Goal: Information Seeking & Learning: Learn about a topic

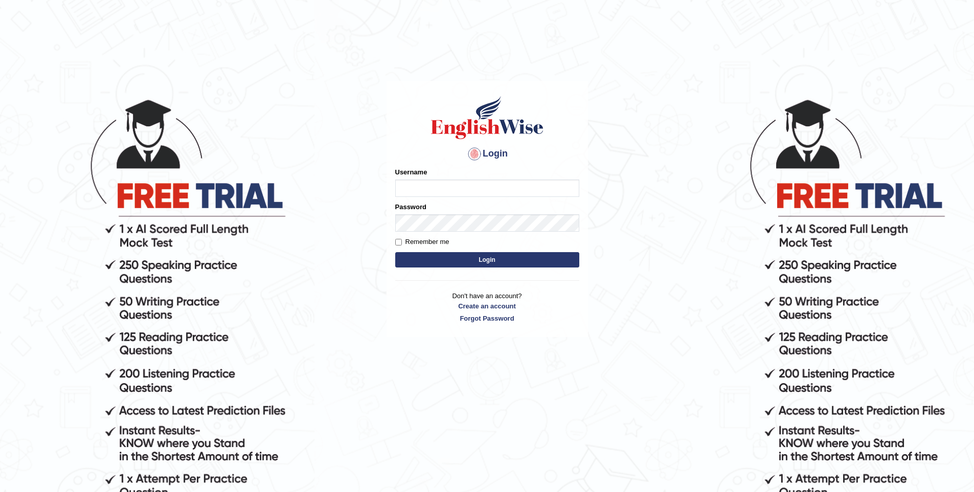
type input "vishwakarmad1999"
click at [395, 252] on button "Login" at bounding box center [487, 259] width 184 height 15
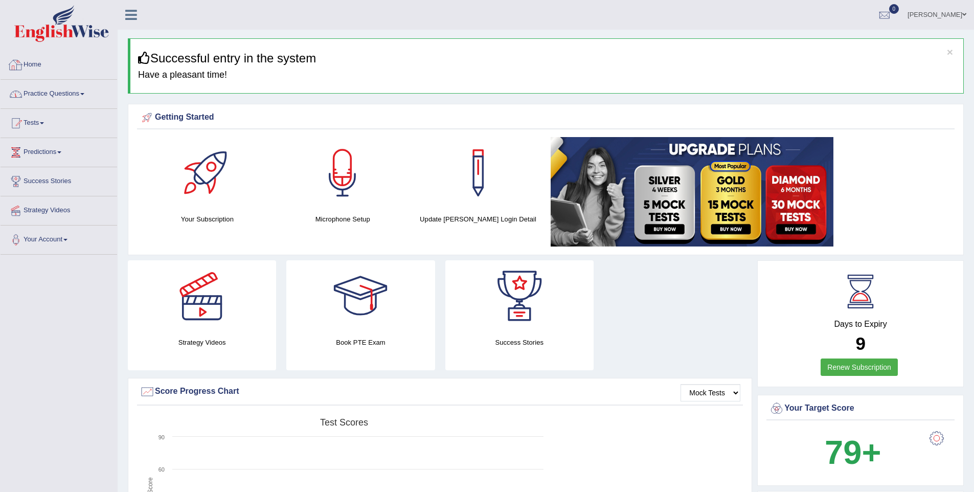
click at [72, 100] on link "Practice Questions" at bounding box center [59, 93] width 117 height 26
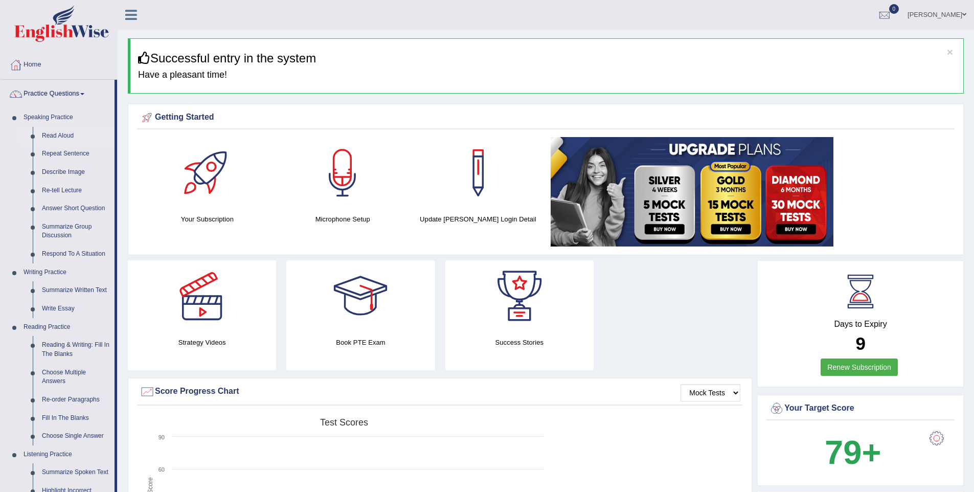
click at [70, 137] on link "Read Aloud" at bounding box center [75, 136] width 77 height 18
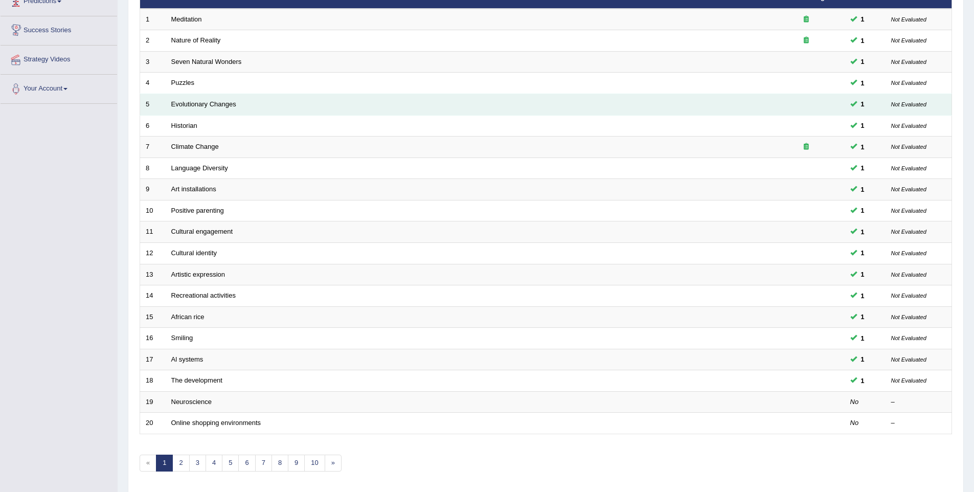
scroll to position [179, 0]
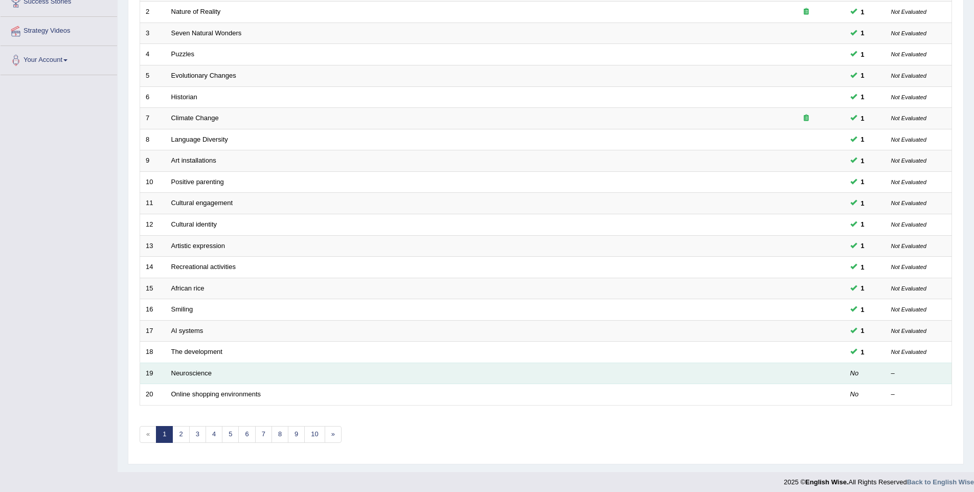
click at [192, 378] on td "Neuroscience" at bounding box center [467, 372] width 602 height 21
click at [202, 365] on td "Neuroscience" at bounding box center [467, 372] width 602 height 21
click at [203, 374] on link "Neuroscience" at bounding box center [191, 373] width 41 height 8
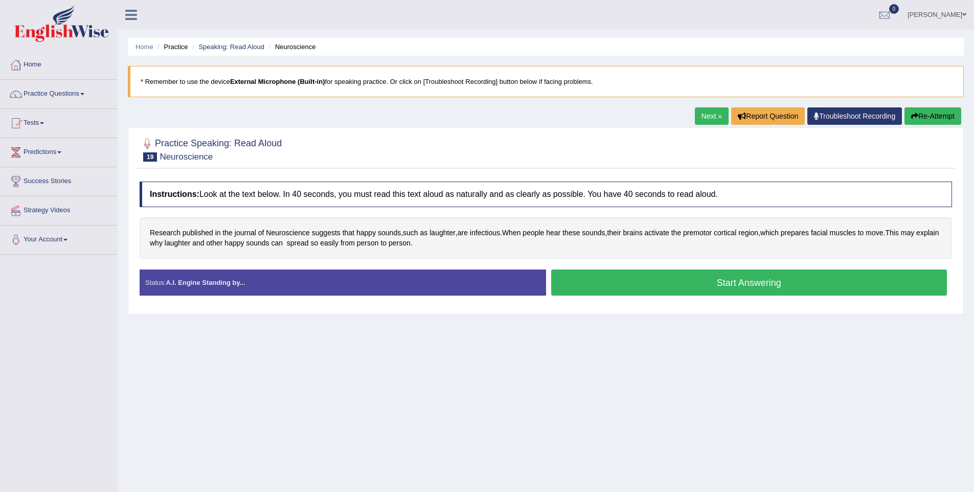
click at [675, 285] on button "Start Answering" at bounding box center [749, 282] width 396 height 26
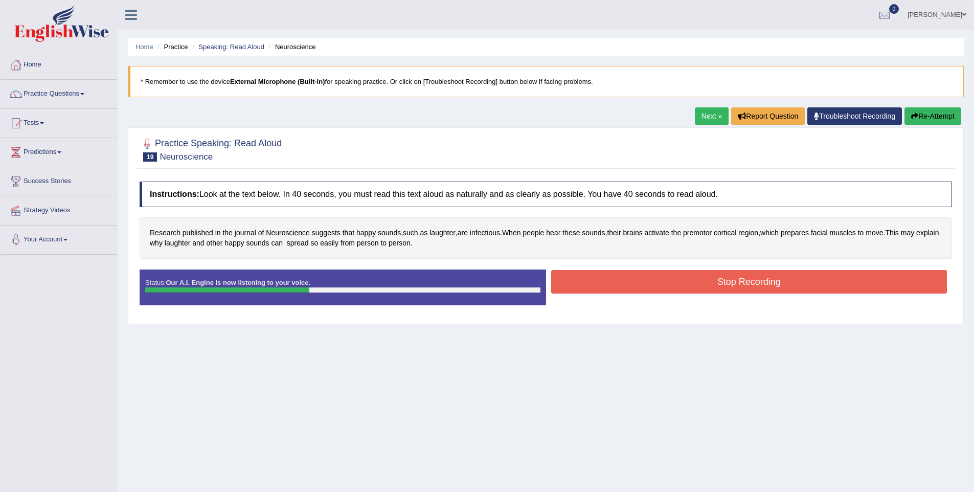
click at [836, 293] on button "Stop Recording" at bounding box center [749, 282] width 396 height 24
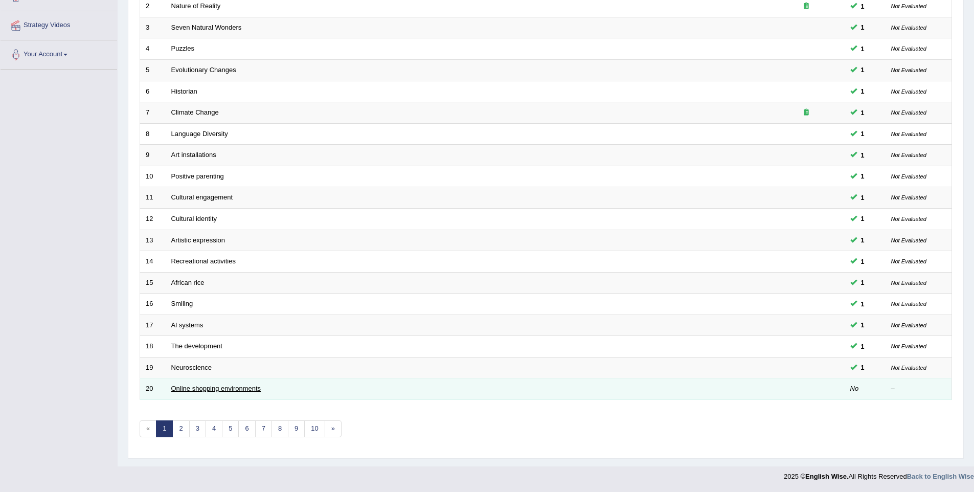
click at [199, 387] on link "Online shopping environments" at bounding box center [216, 388] width 90 height 8
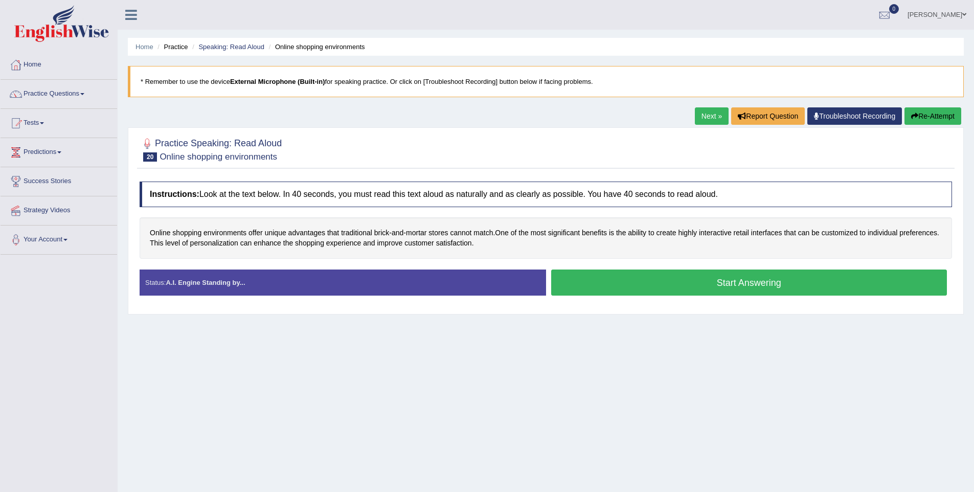
click at [723, 280] on button "Start Answering" at bounding box center [749, 282] width 396 height 26
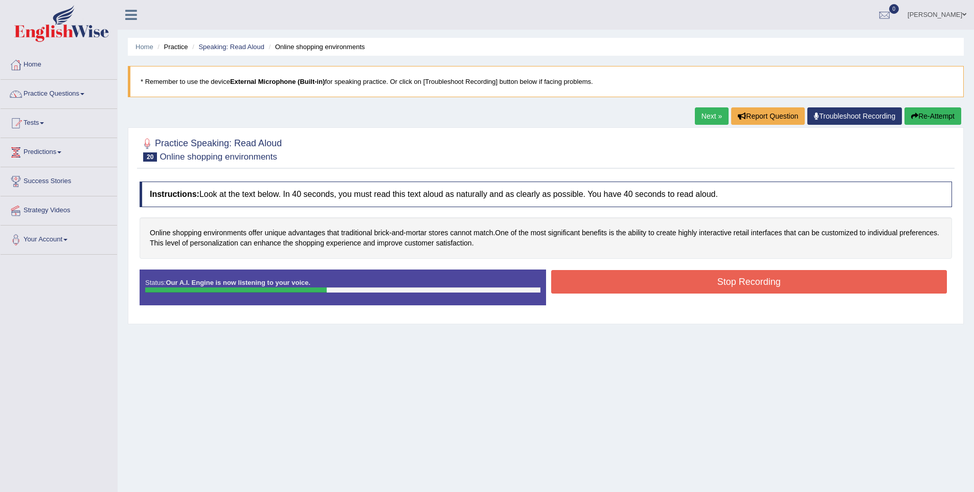
click at [743, 280] on button "Stop Recording" at bounding box center [749, 282] width 396 height 24
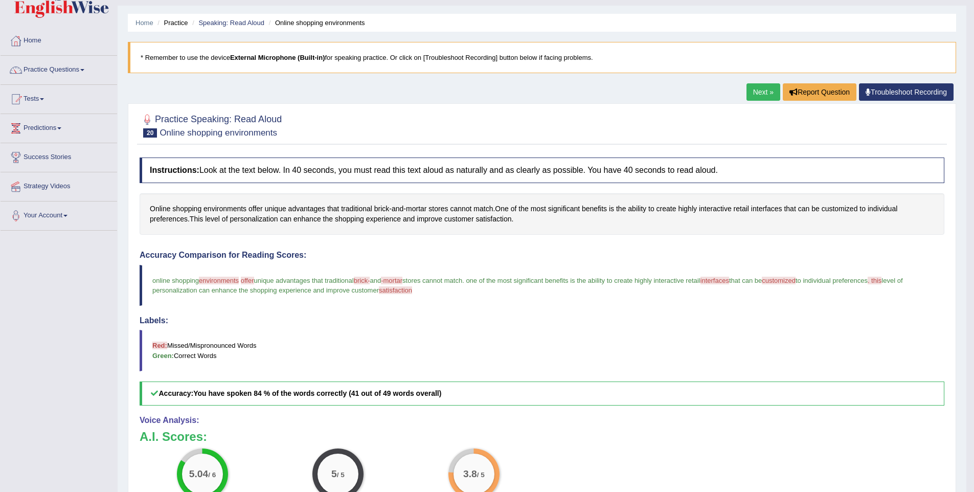
scroll to position [16, 0]
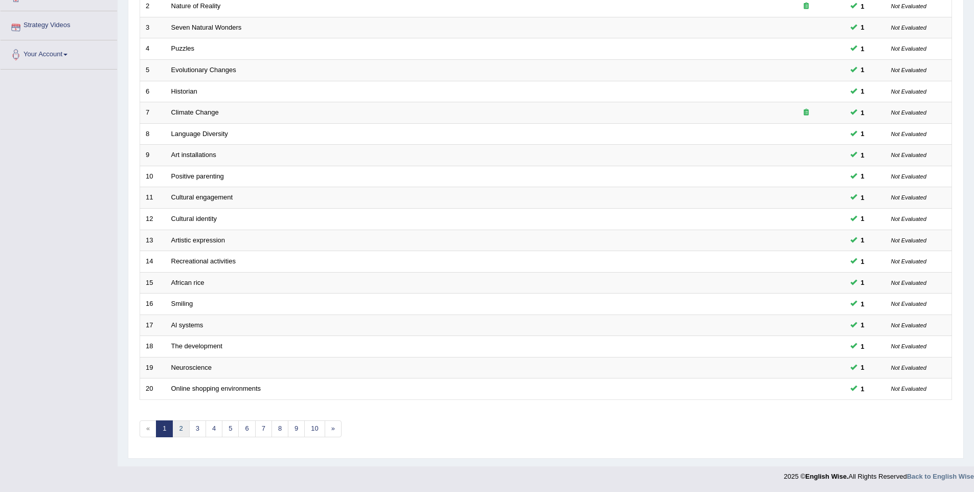
click at [183, 425] on link "2" at bounding box center [180, 428] width 17 height 17
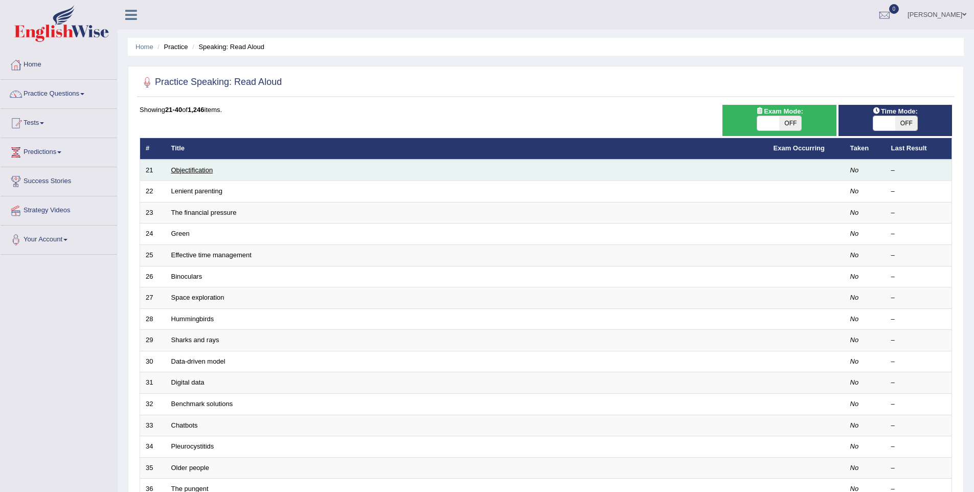
click at [192, 166] on link "Objectification" at bounding box center [192, 170] width 42 height 8
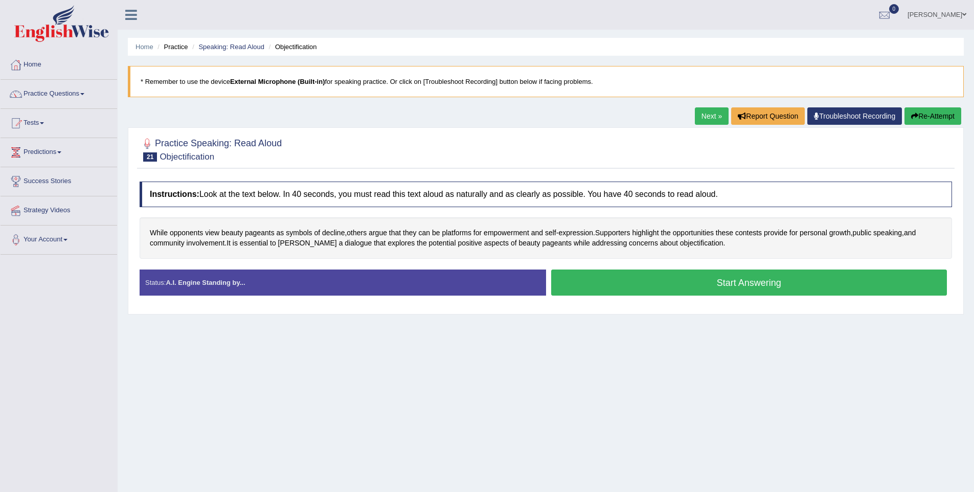
click at [731, 288] on button "Start Answering" at bounding box center [749, 282] width 396 height 26
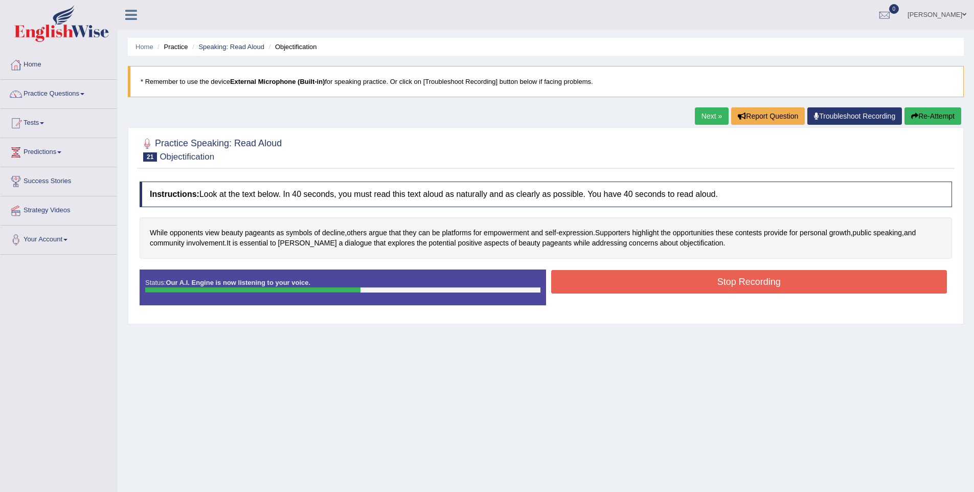
click at [700, 288] on button "Stop Recording" at bounding box center [749, 282] width 396 height 24
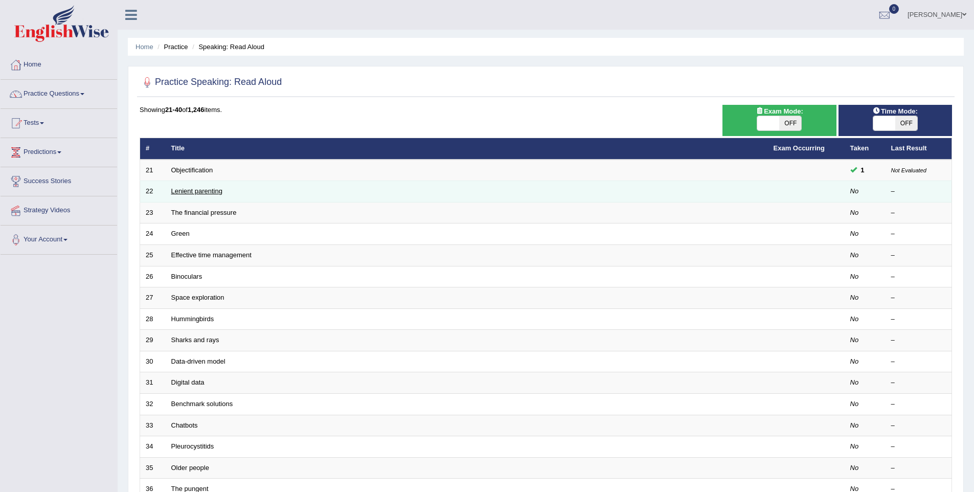
click at [200, 192] on link "Lenient parenting" at bounding box center [196, 191] width 51 height 8
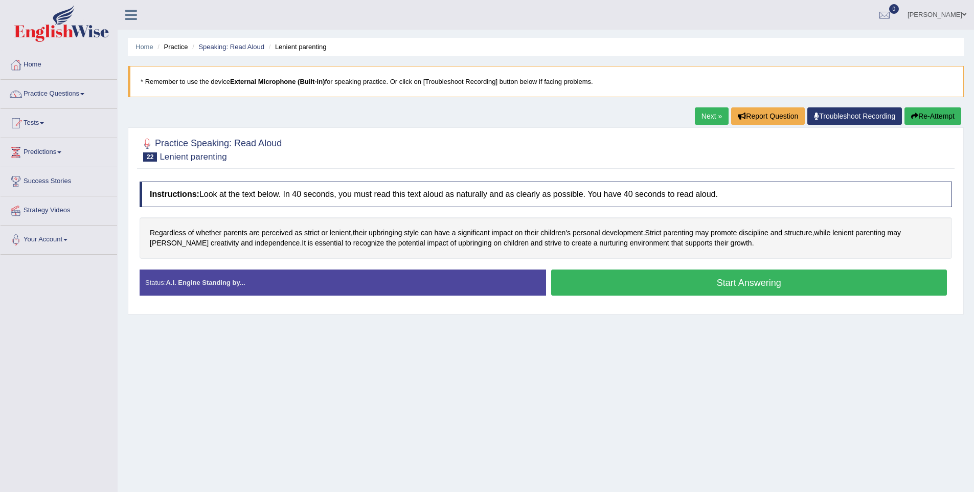
click at [718, 282] on button "Start Answering" at bounding box center [749, 282] width 396 height 26
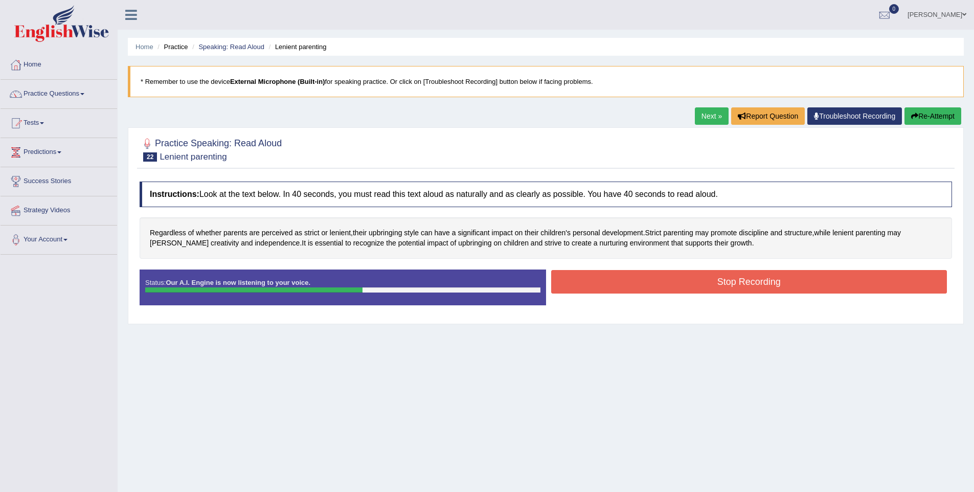
click at [718, 282] on button "Stop Recording" at bounding box center [749, 282] width 396 height 24
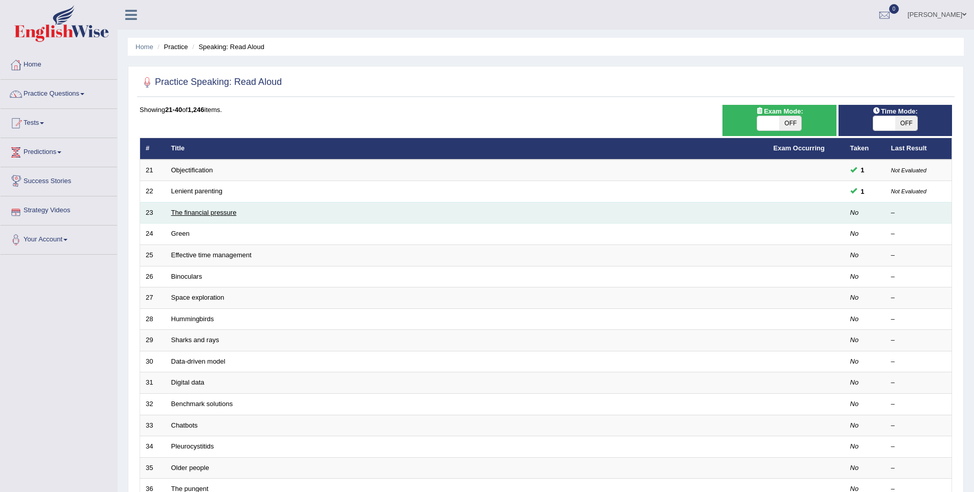
click at [193, 212] on link "The financial pressure" at bounding box center [203, 213] width 65 height 8
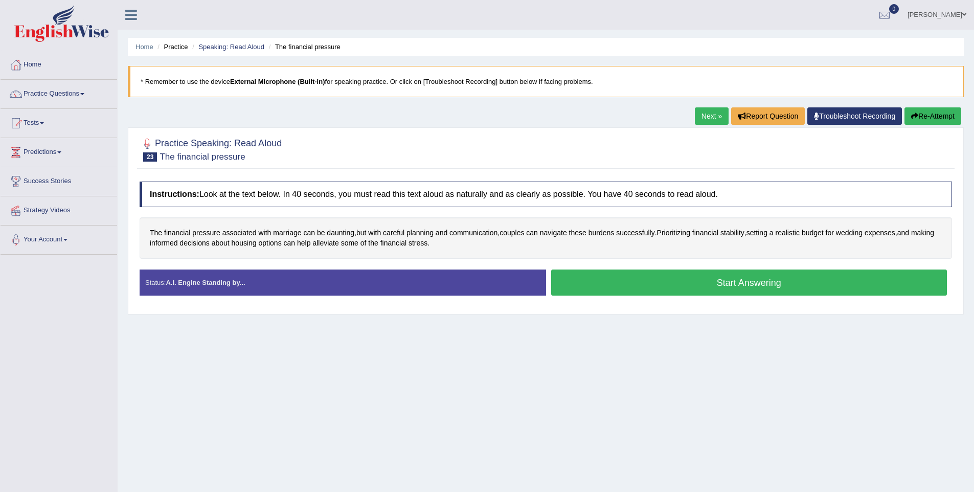
click at [659, 282] on button "Start Answering" at bounding box center [749, 282] width 396 height 26
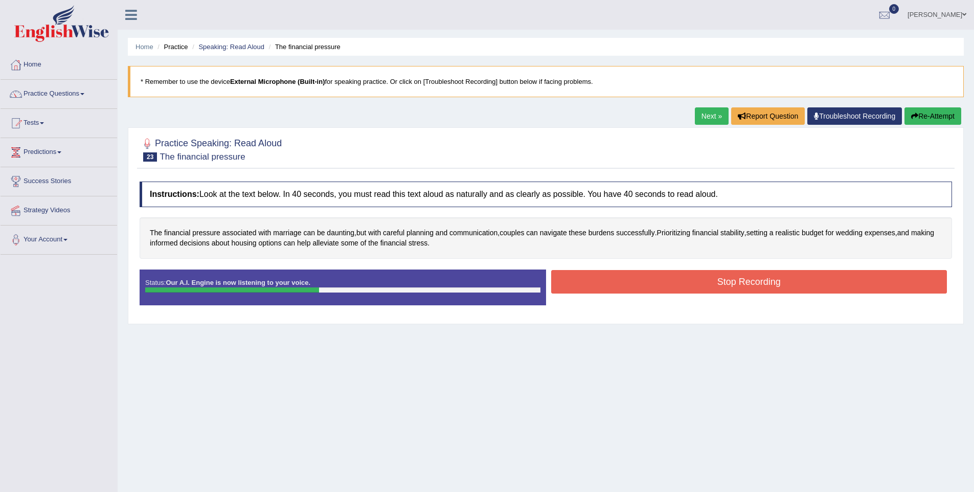
click at [659, 282] on button "Stop Recording" at bounding box center [749, 282] width 396 height 24
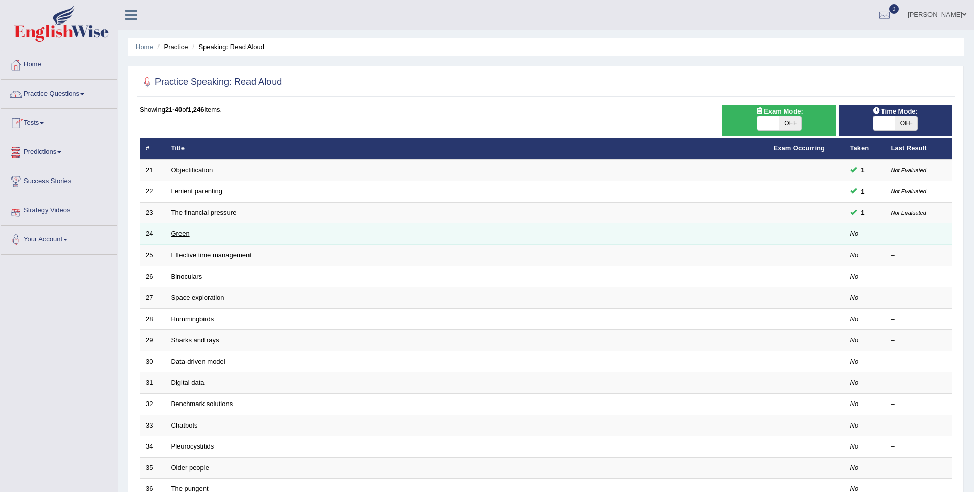
click at [183, 233] on link "Green" at bounding box center [180, 233] width 18 height 8
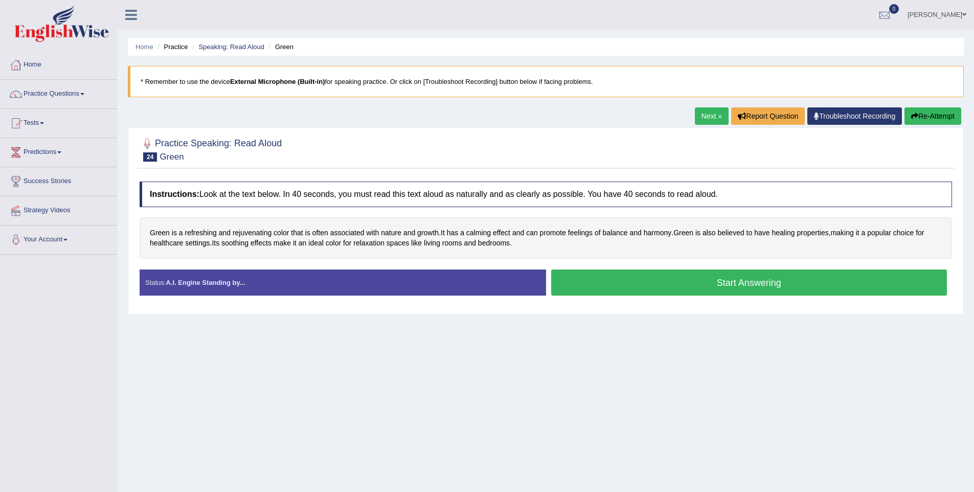
click at [741, 287] on button "Start Answering" at bounding box center [749, 282] width 396 height 26
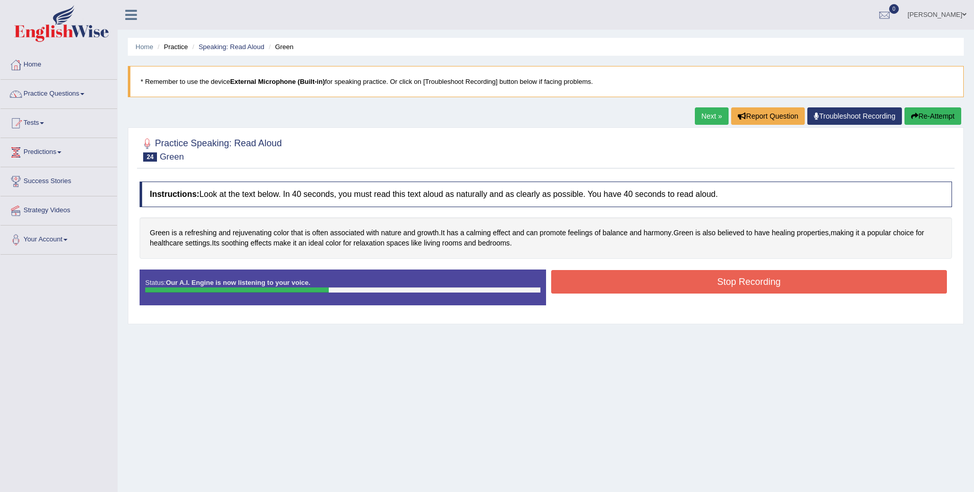
click at [741, 287] on button "Stop Recording" at bounding box center [749, 282] width 396 height 24
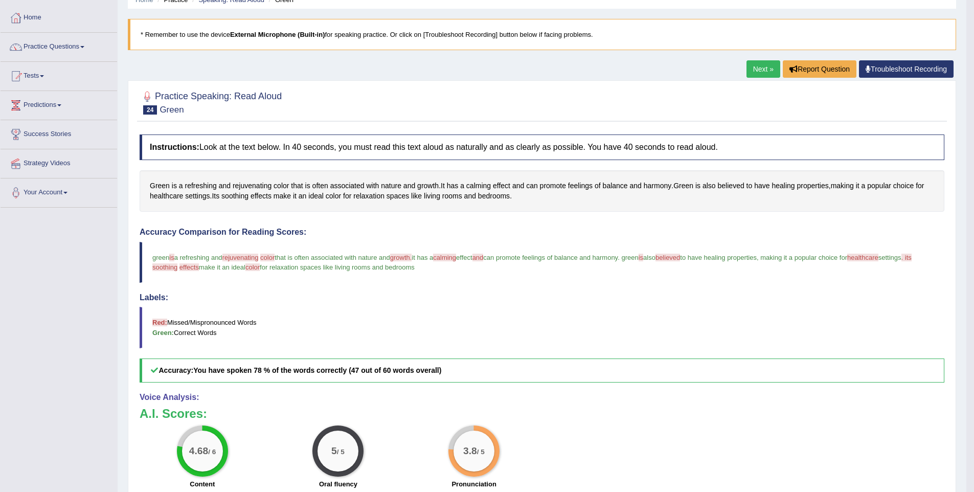
scroll to position [76, 0]
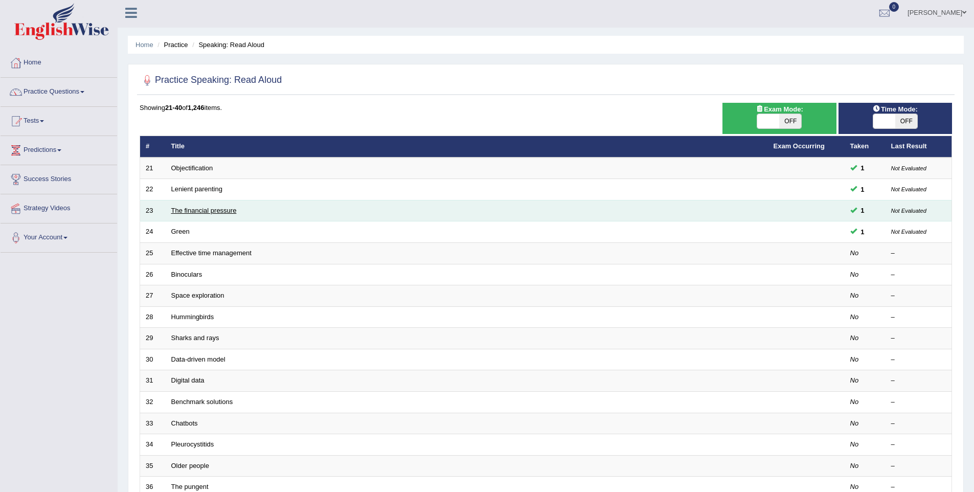
scroll to position [4, 0]
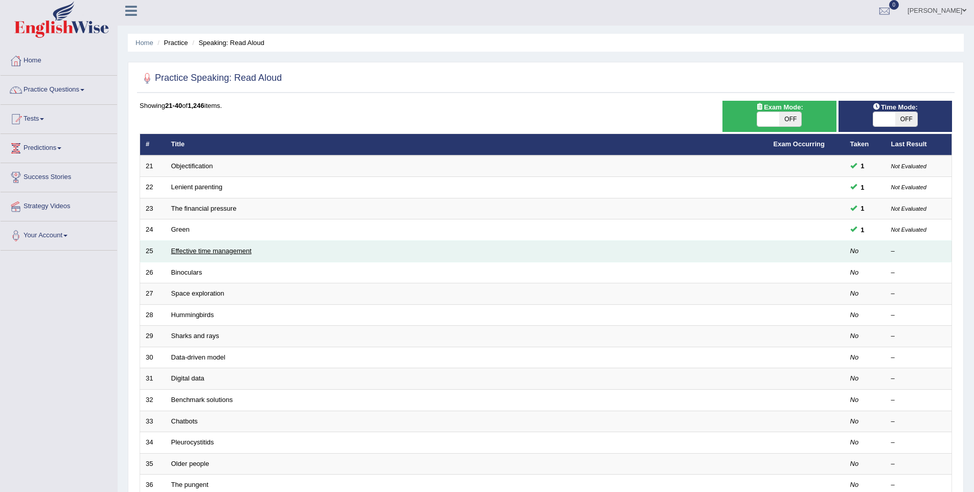
click at [173, 253] on link "Effective time management" at bounding box center [211, 251] width 80 height 8
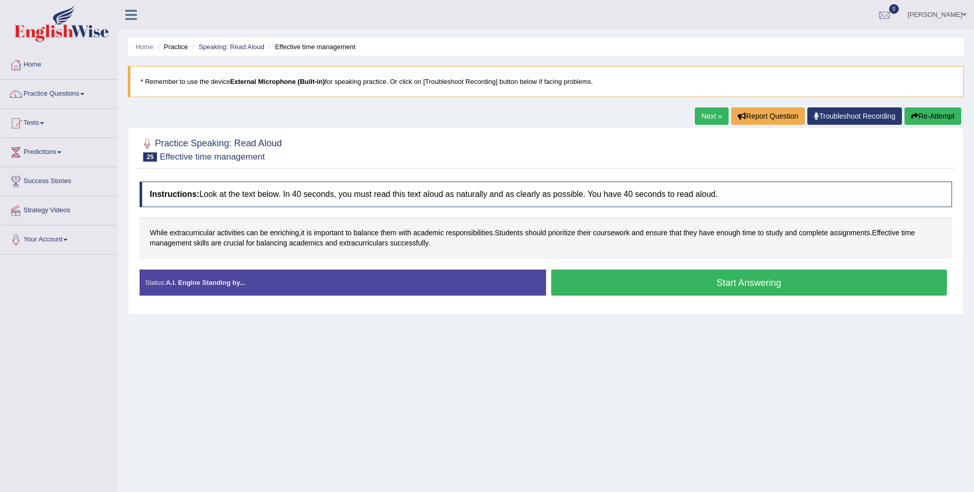
click at [759, 275] on button "Start Answering" at bounding box center [749, 282] width 396 height 26
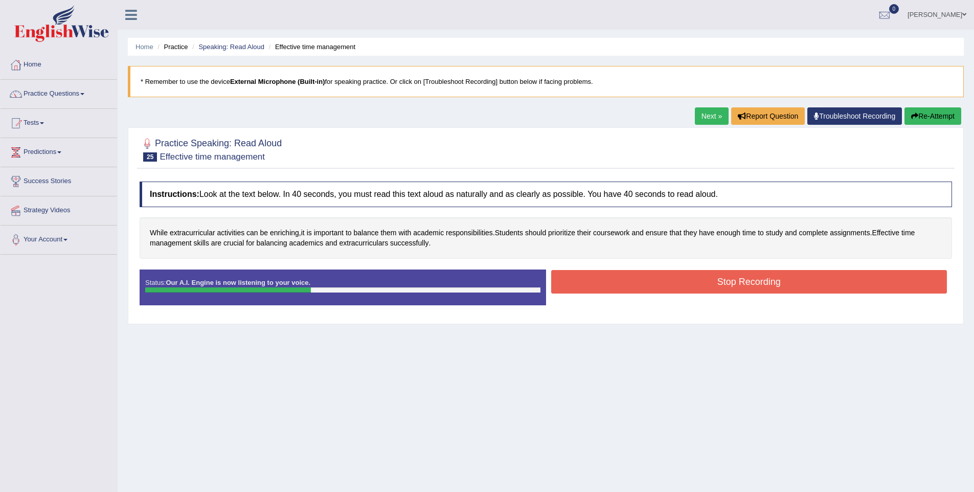
click at [759, 275] on button "Stop Recording" at bounding box center [749, 282] width 396 height 24
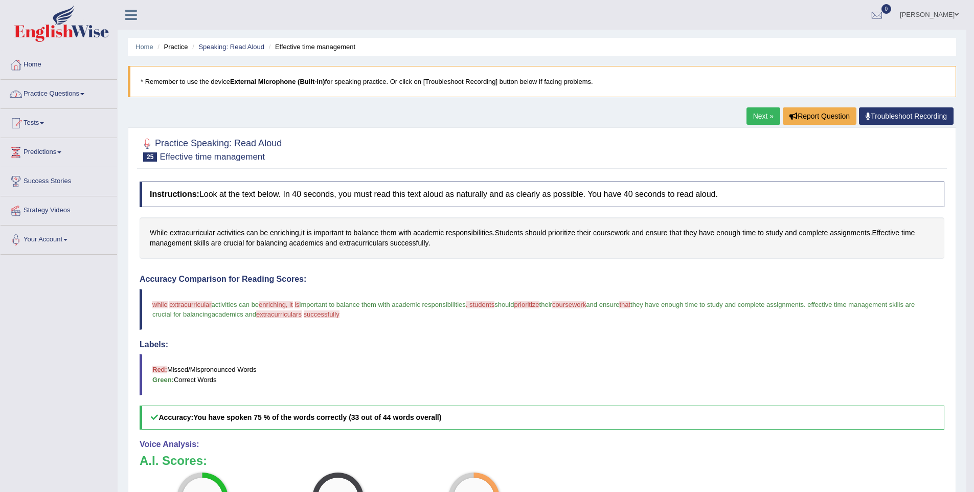
click at [62, 98] on link "Practice Questions" at bounding box center [59, 93] width 117 height 26
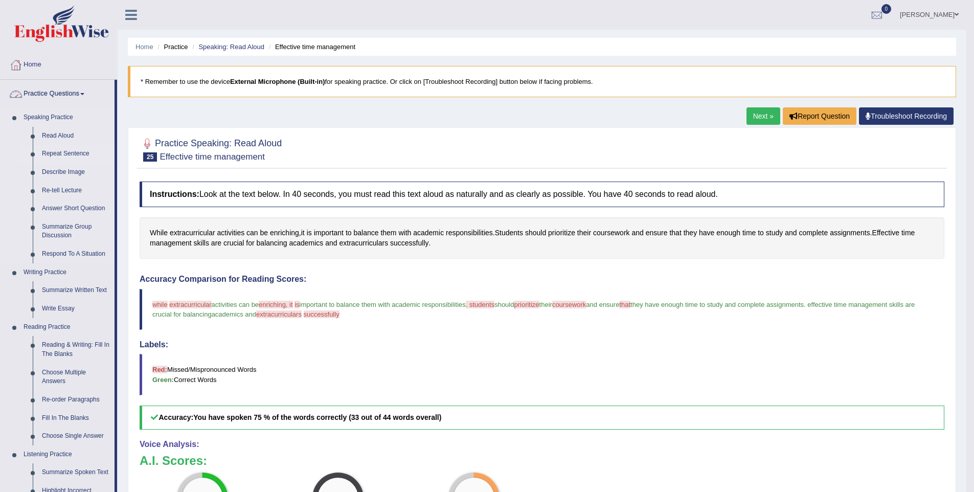
click at [53, 149] on link "Repeat Sentence" at bounding box center [75, 154] width 77 height 18
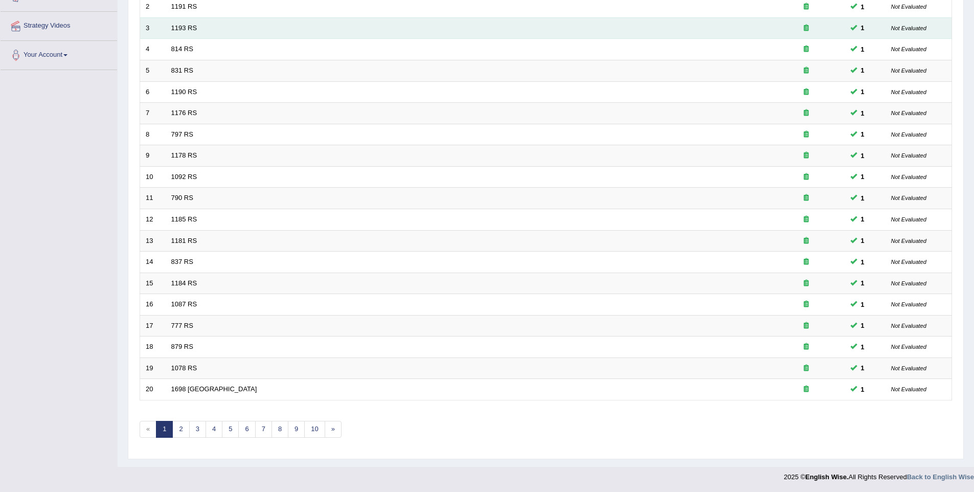
scroll to position [185, 0]
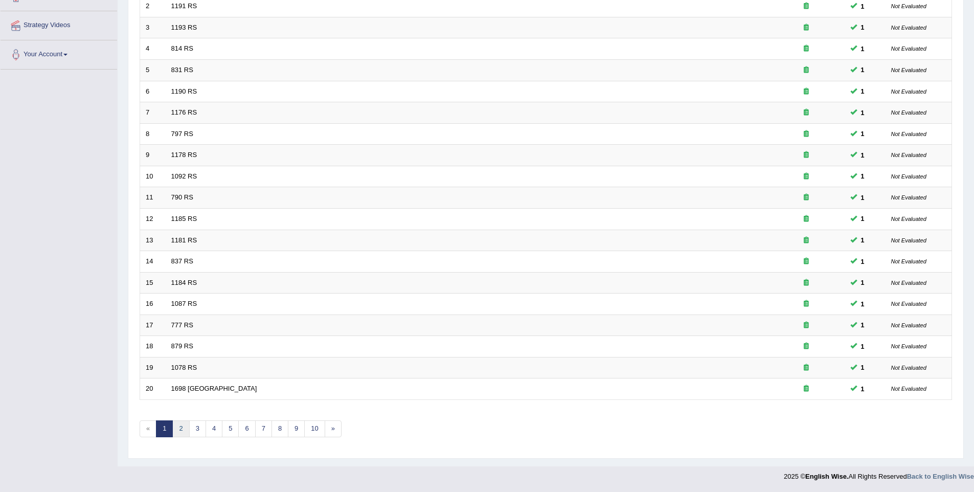
click at [176, 433] on link "2" at bounding box center [180, 428] width 17 height 17
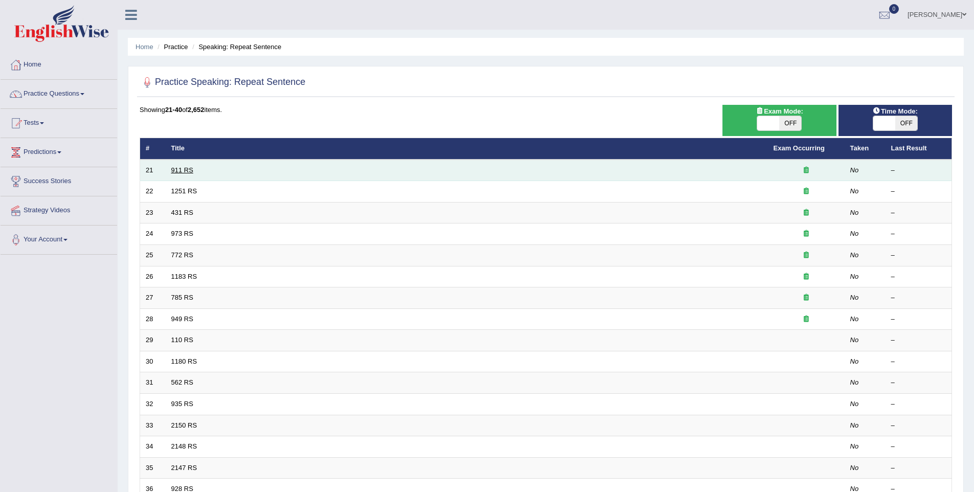
click at [190, 170] on link "911 RS" at bounding box center [182, 170] width 22 height 8
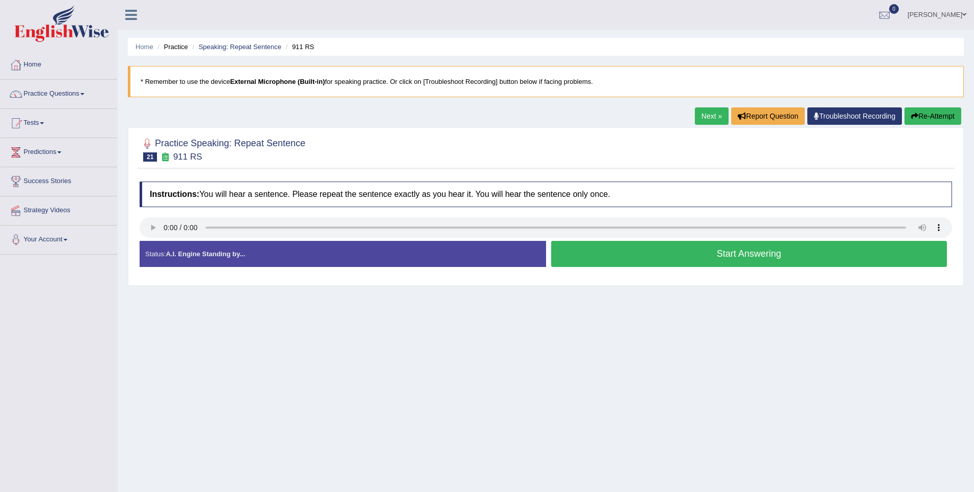
click at [717, 265] on button "Start Answering" at bounding box center [749, 254] width 396 height 26
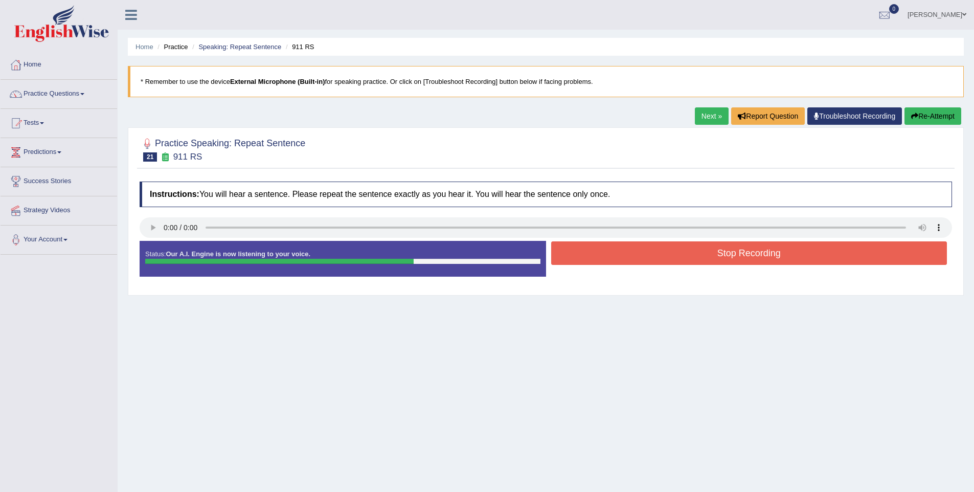
click at [737, 267] on div "Stop Recording" at bounding box center [749, 254] width 406 height 26
click at [741, 239] on div at bounding box center [546, 228] width 812 height 23
click at [740, 249] on button "Stop Recording" at bounding box center [749, 253] width 396 height 24
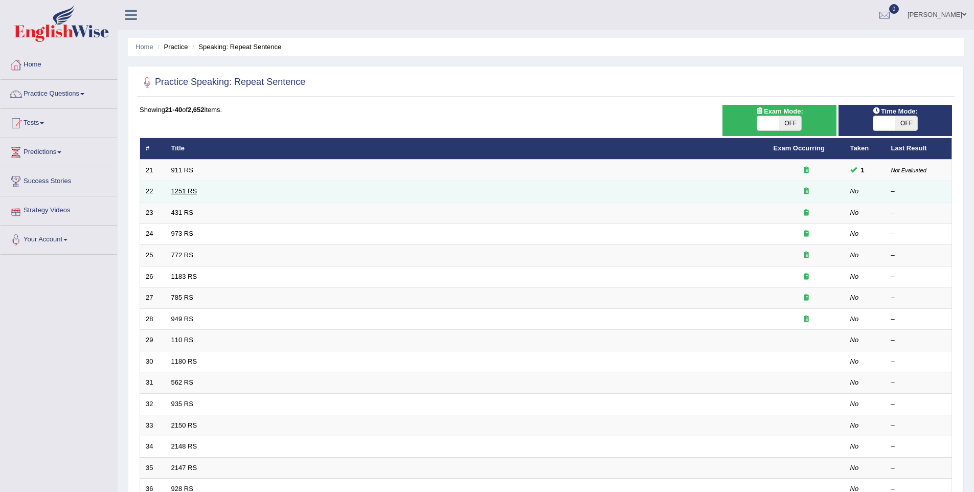
click at [177, 191] on link "1251 RS" at bounding box center [184, 191] width 26 height 8
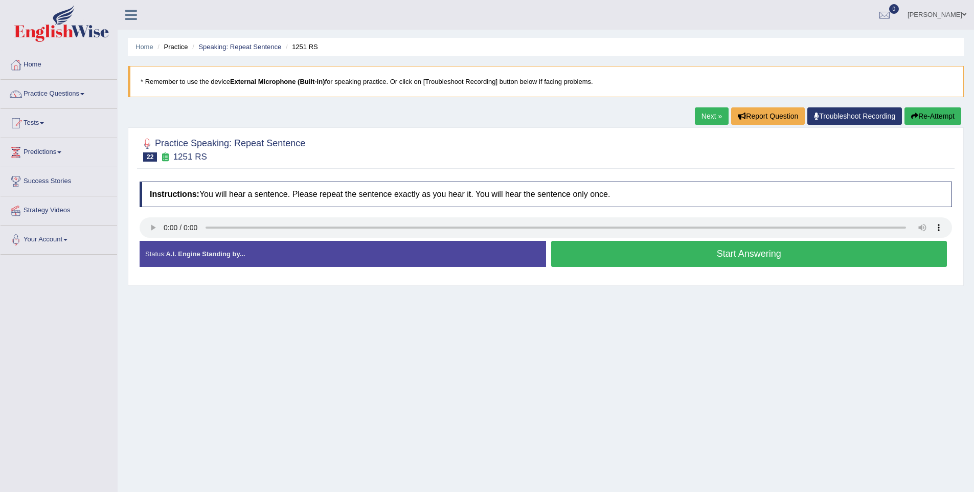
click at [703, 255] on button "Start Answering" at bounding box center [749, 254] width 396 height 26
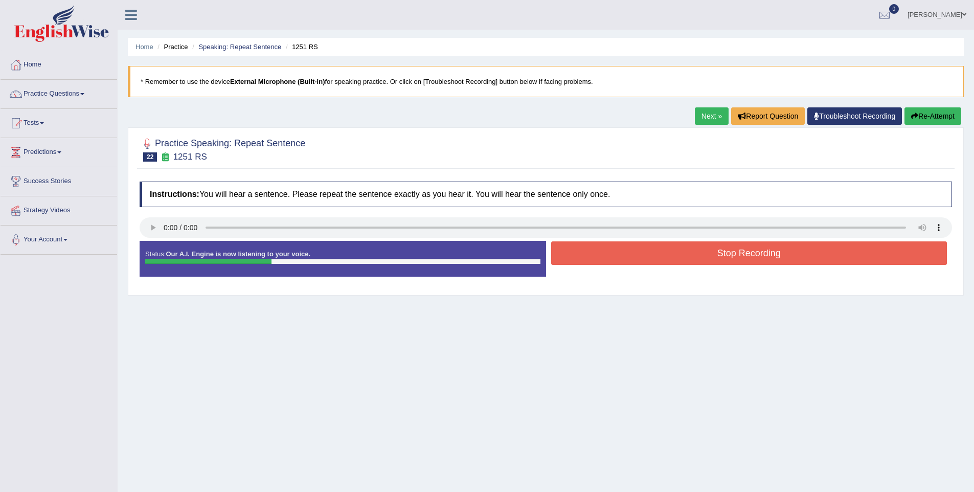
click at [703, 255] on button "Stop Recording" at bounding box center [749, 253] width 396 height 24
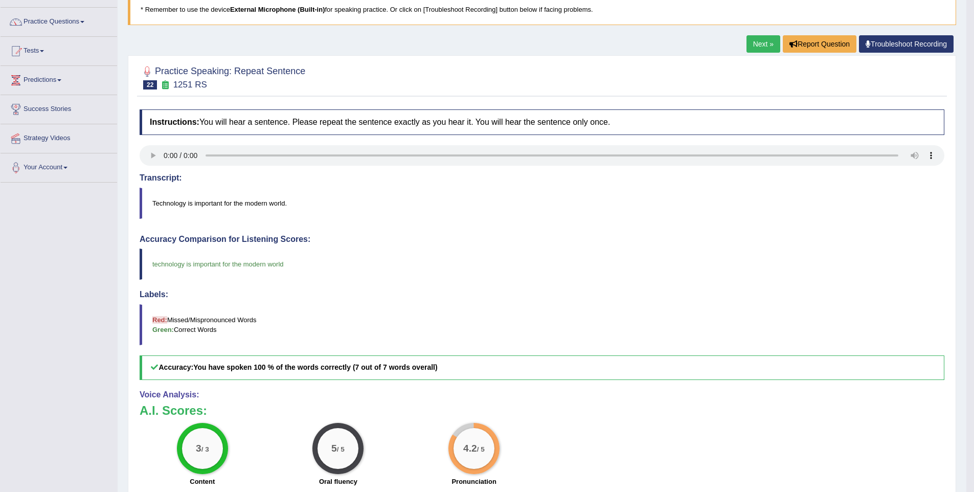
scroll to position [36, 0]
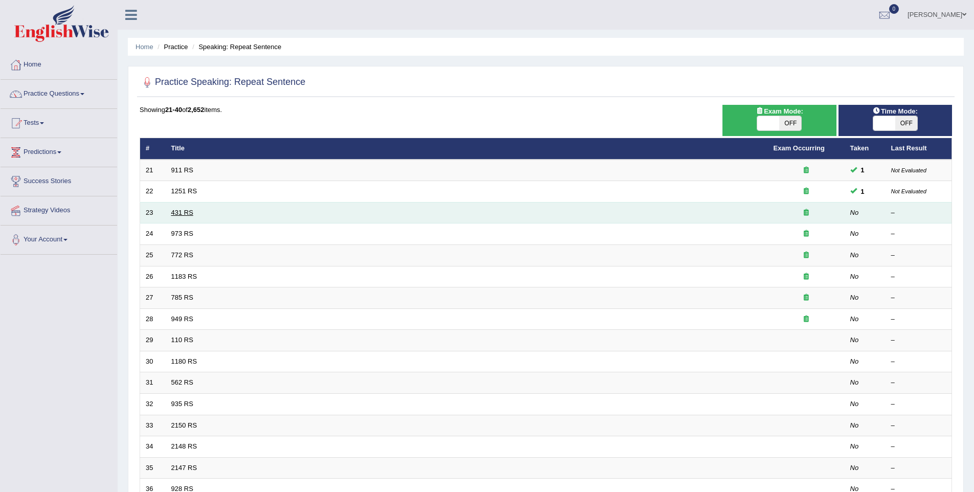
click at [184, 213] on link "431 RS" at bounding box center [182, 213] width 22 height 8
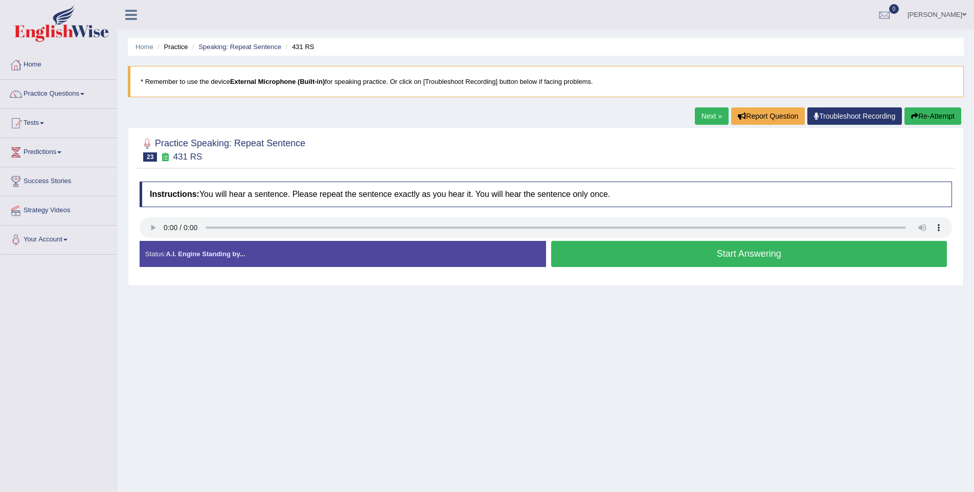
click at [740, 264] on button "Start Answering" at bounding box center [749, 254] width 396 height 26
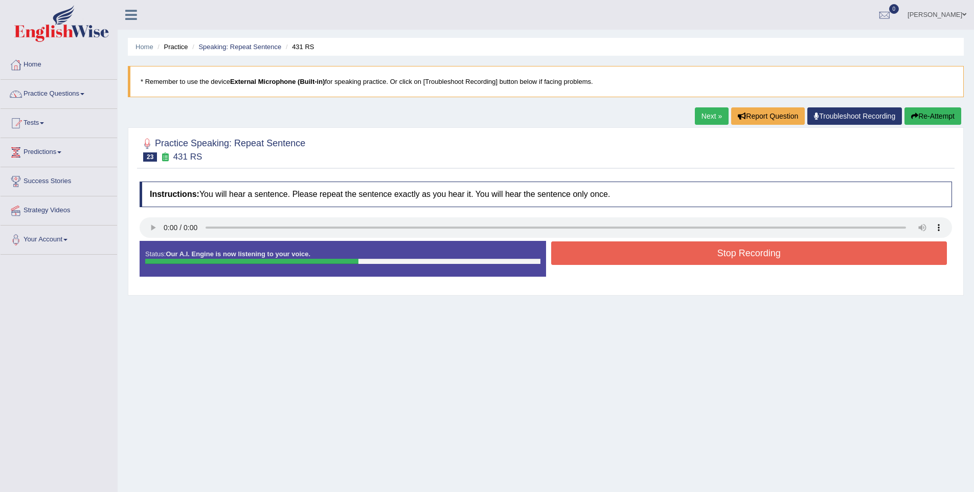
click at [740, 264] on button "Stop Recording" at bounding box center [749, 253] width 396 height 24
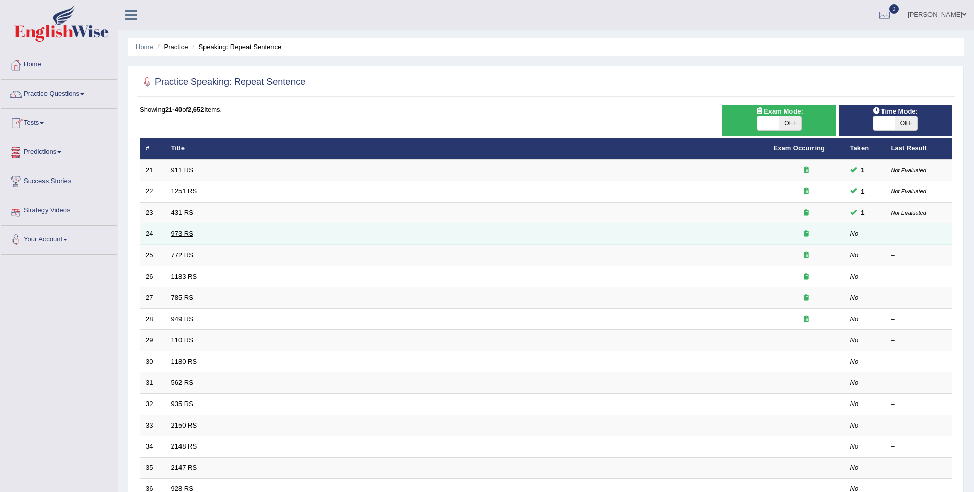
click at [172, 231] on link "973 RS" at bounding box center [182, 233] width 22 height 8
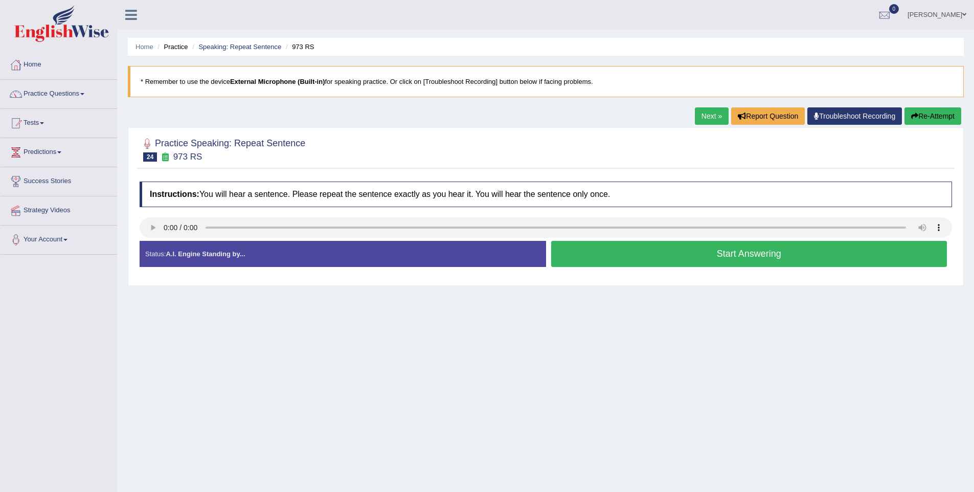
click at [754, 247] on button "Start Answering" at bounding box center [749, 254] width 396 height 26
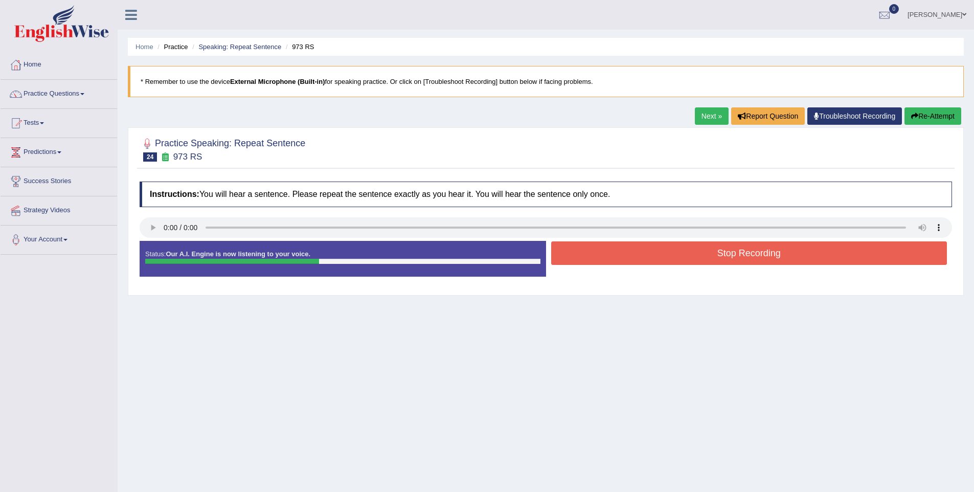
click at [754, 247] on button "Stop Recording" at bounding box center [749, 253] width 396 height 24
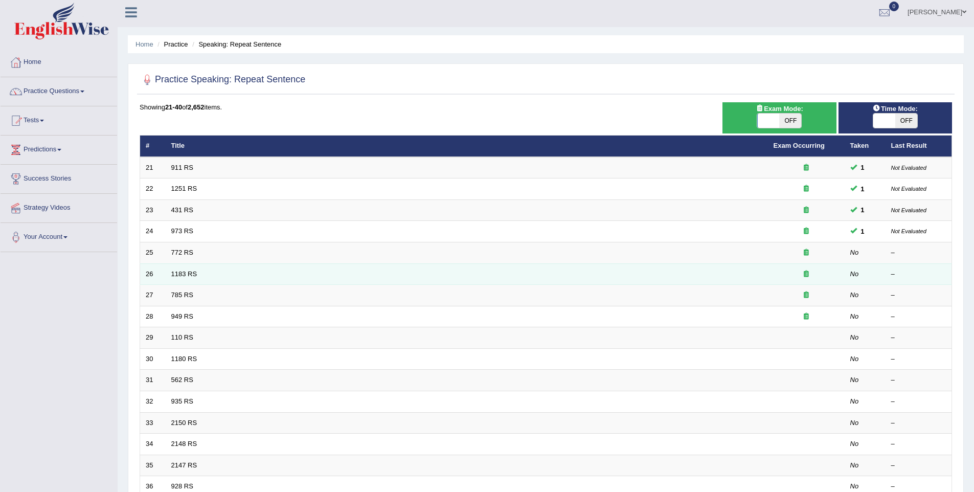
scroll to position [4, 0]
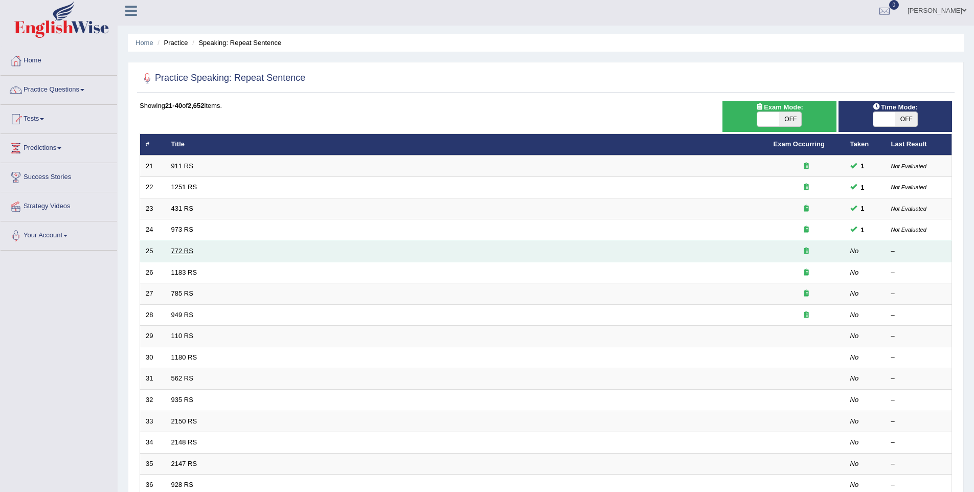
click at [180, 254] on link "772 RS" at bounding box center [182, 251] width 22 height 8
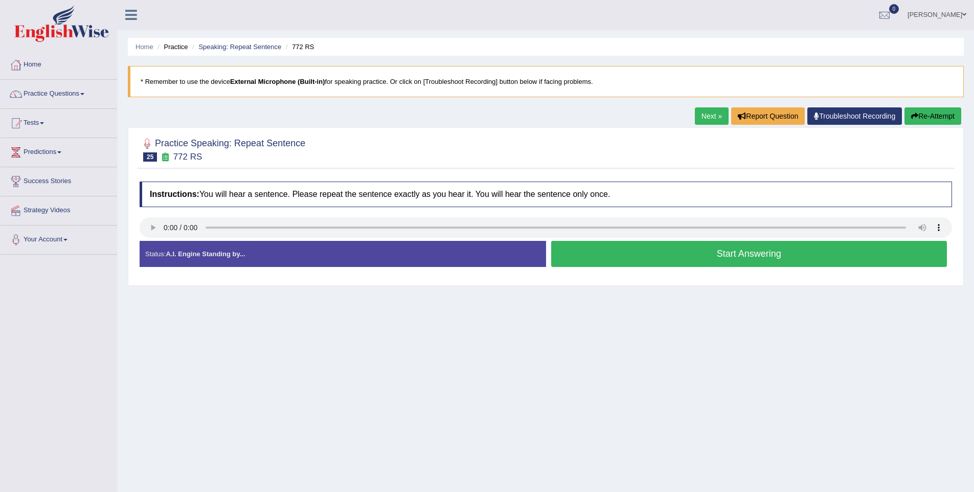
click at [728, 253] on button "Start Answering" at bounding box center [749, 254] width 396 height 26
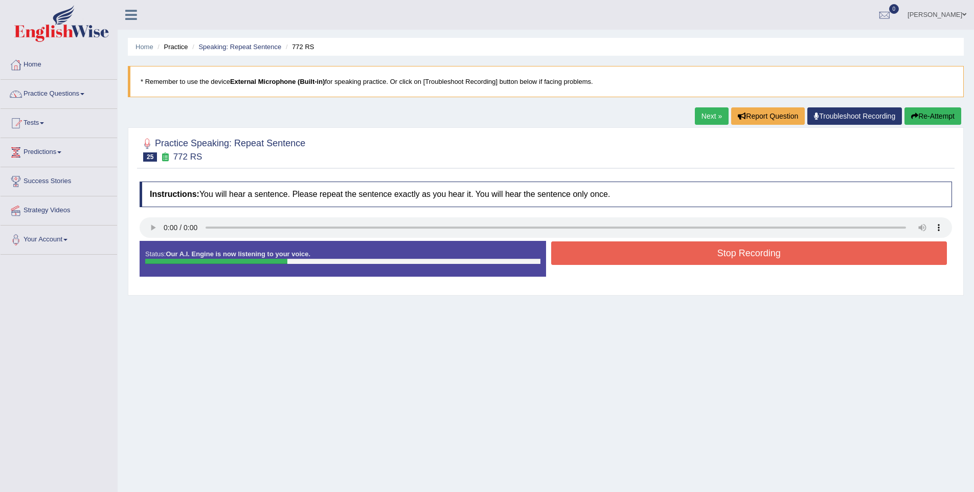
click at [728, 253] on button "Stop Recording" at bounding box center [749, 253] width 396 height 24
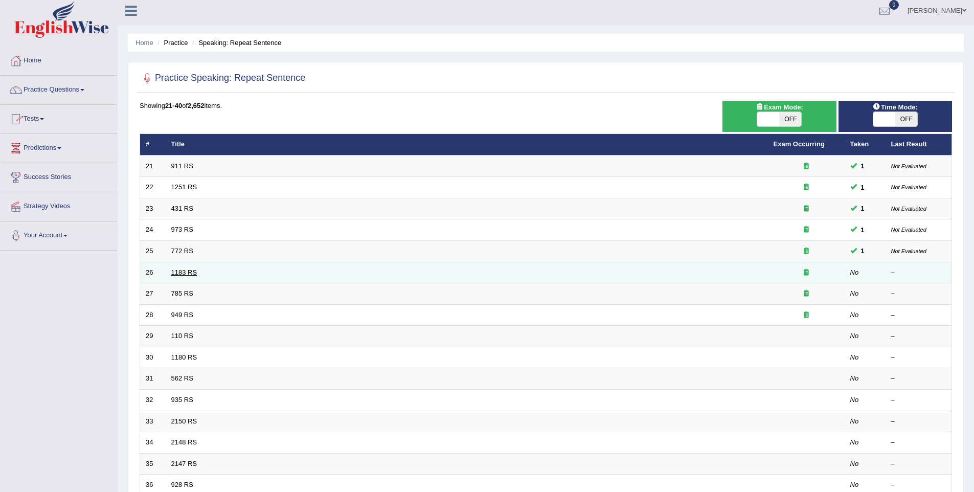
click at [186, 273] on link "1183 RS" at bounding box center [184, 272] width 26 height 8
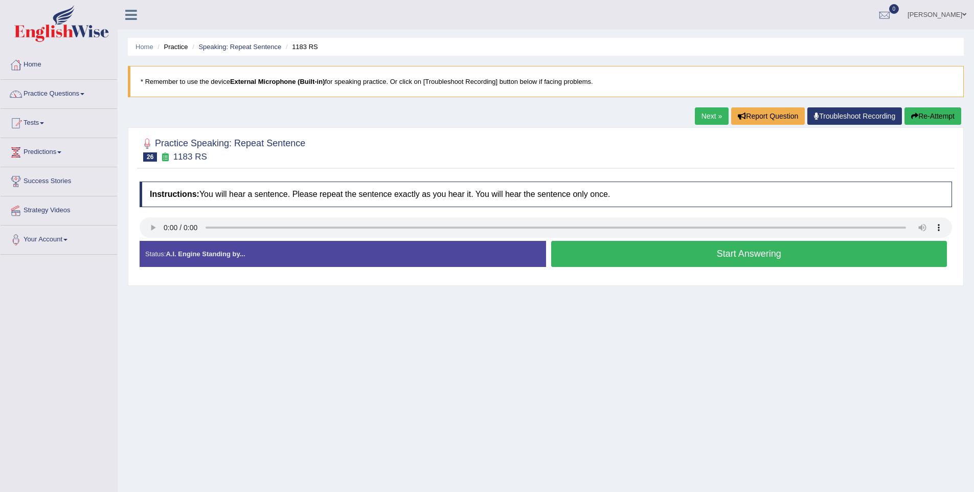
click at [689, 261] on button "Start Answering" at bounding box center [749, 254] width 396 height 26
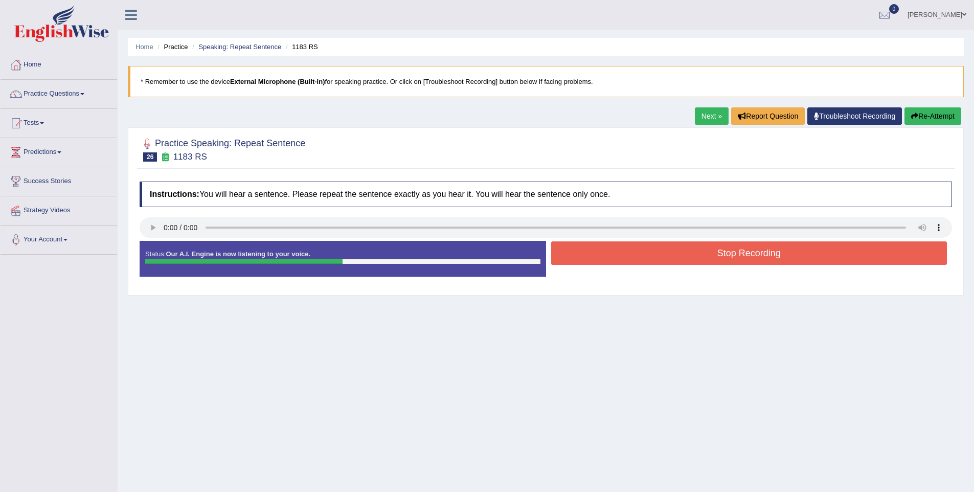
click at [797, 256] on button "Stop Recording" at bounding box center [749, 253] width 396 height 24
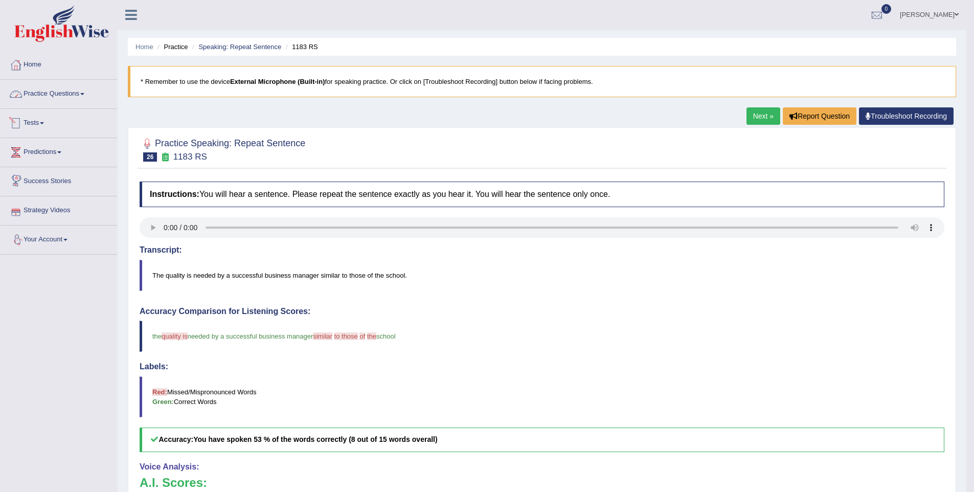
click at [70, 96] on link "Practice Questions" at bounding box center [59, 93] width 117 height 26
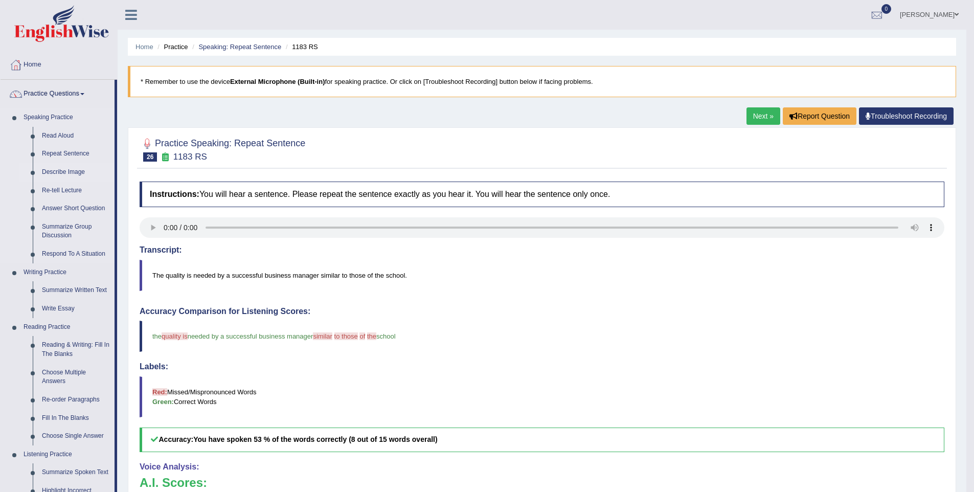
click at [64, 167] on link "Describe Image" at bounding box center [75, 172] width 77 height 18
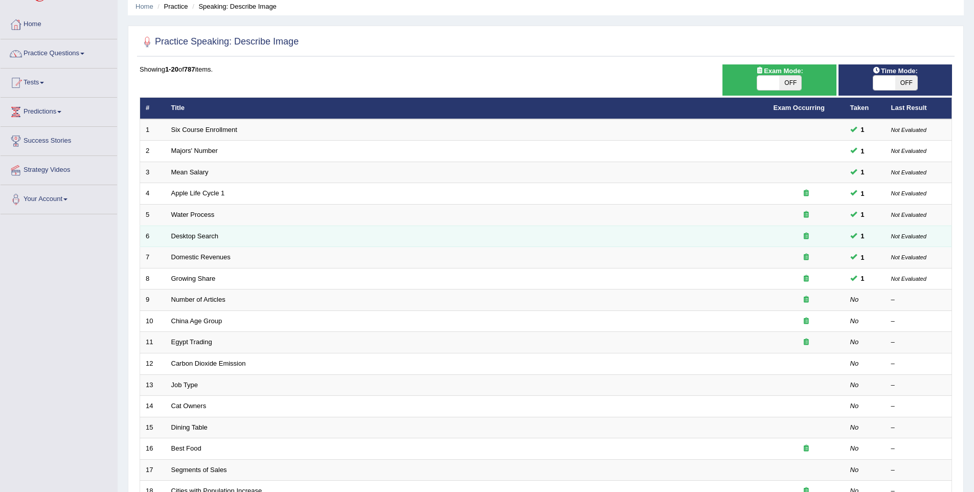
scroll to position [44, 0]
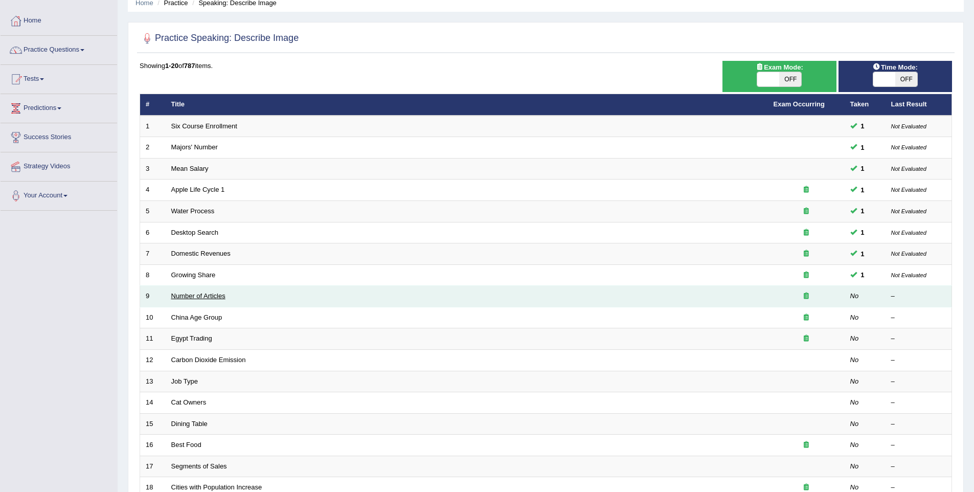
click at [190, 297] on link "Number of Articles" at bounding box center [198, 296] width 54 height 8
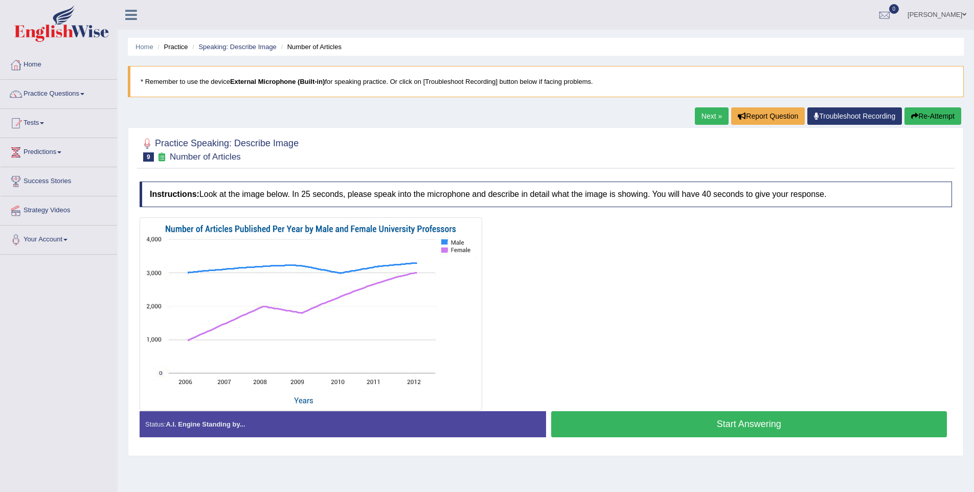
click at [644, 416] on button "Start Answering" at bounding box center [749, 424] width 396 height 26
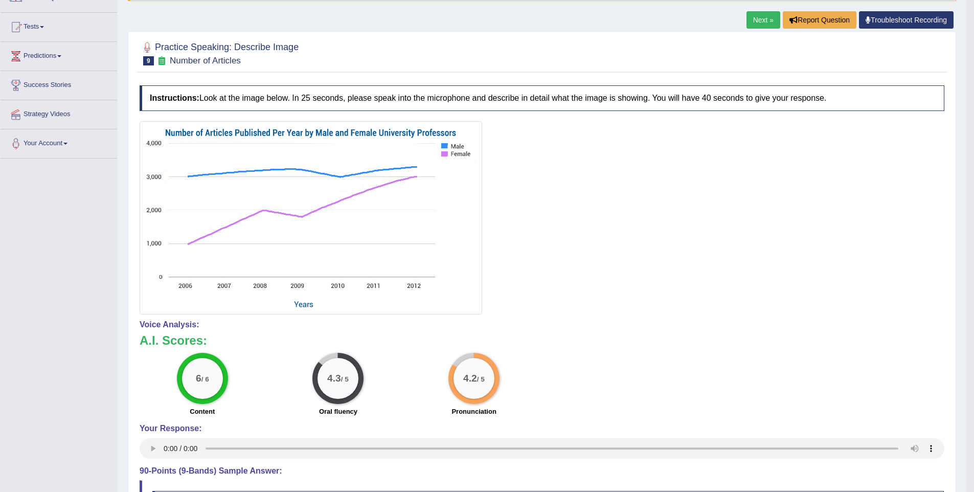
scroll to position [86, 0]
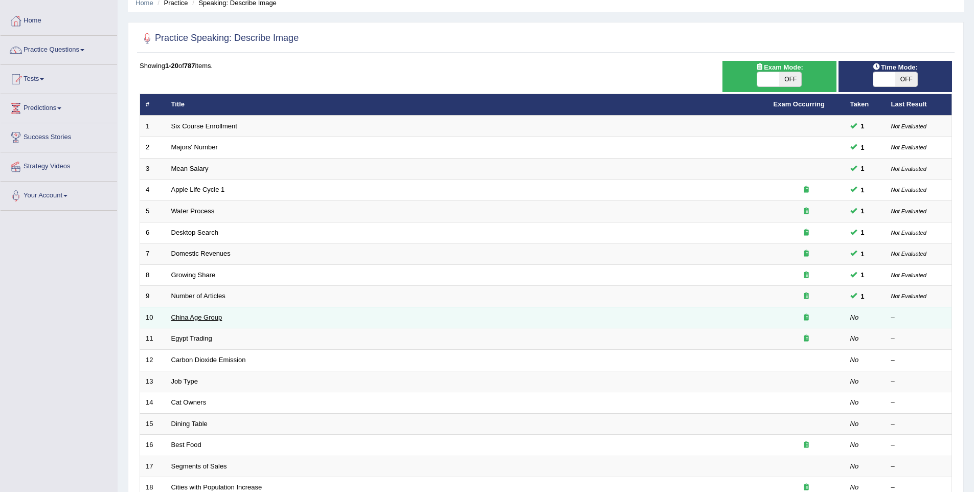
click at [206, 313] on link "China Age Group" at bounding box center [196, 317] width 51 height 8
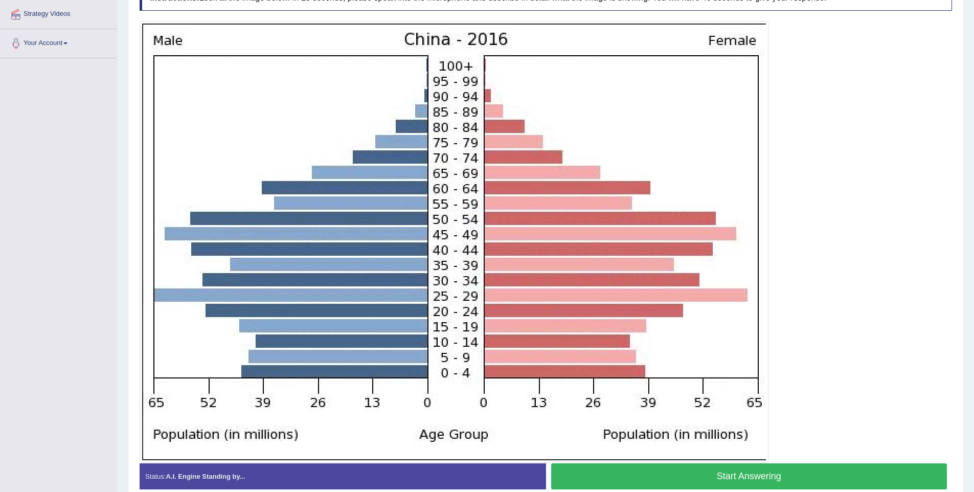
scroll to position [194, 0]
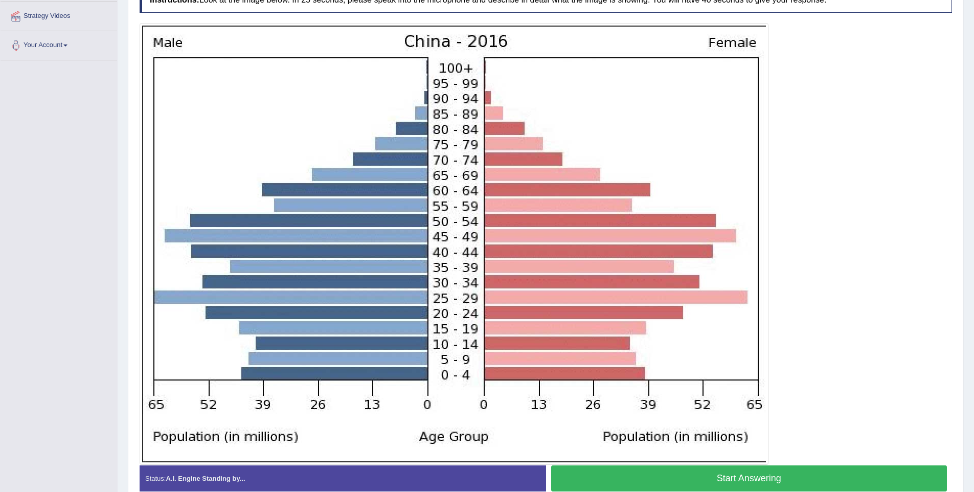
click at [695, 471] on button "Start Answering" at bounding box center [749, 478] width 396 height 26
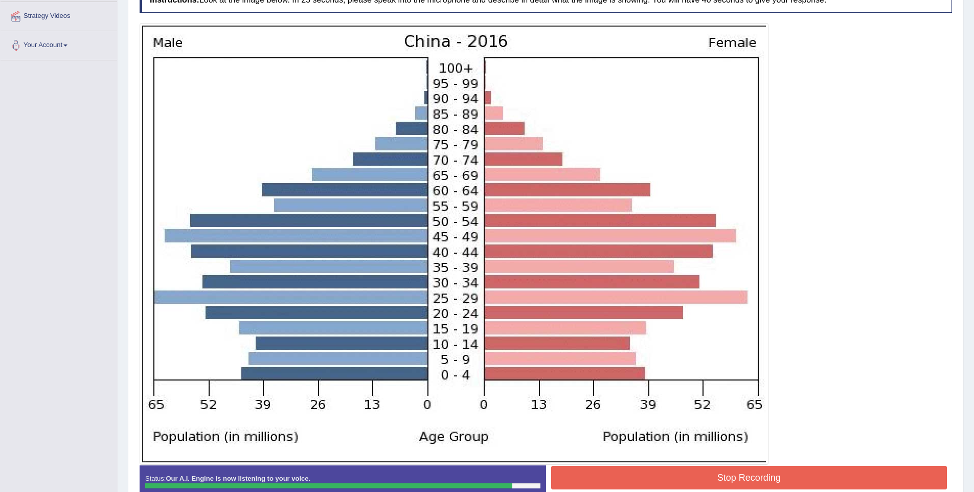
click at [821, 473] on button "Stop Recording" at bounding box center [749, 478] width 396 height 24
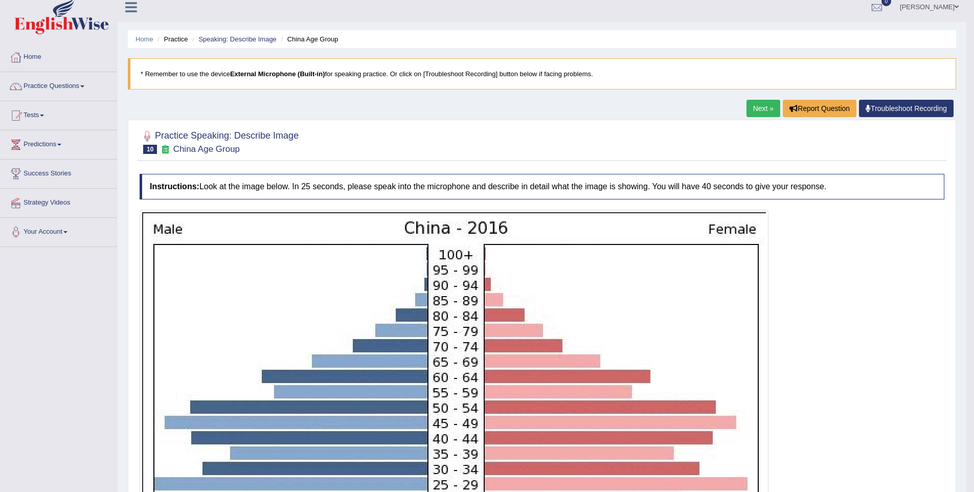
scroll to position [0, 0]
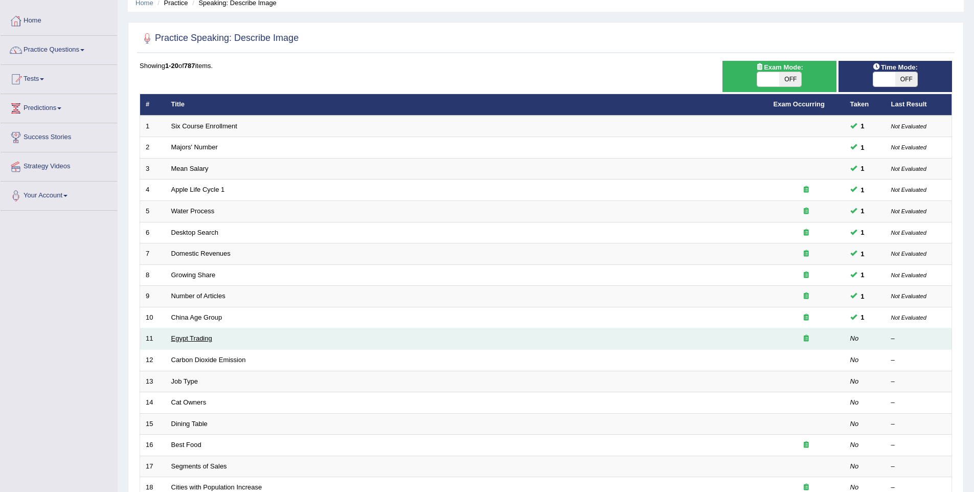
click at [191, 340] on link "Egypt Trading" at bounding box center [191, 338] width 41 height 8
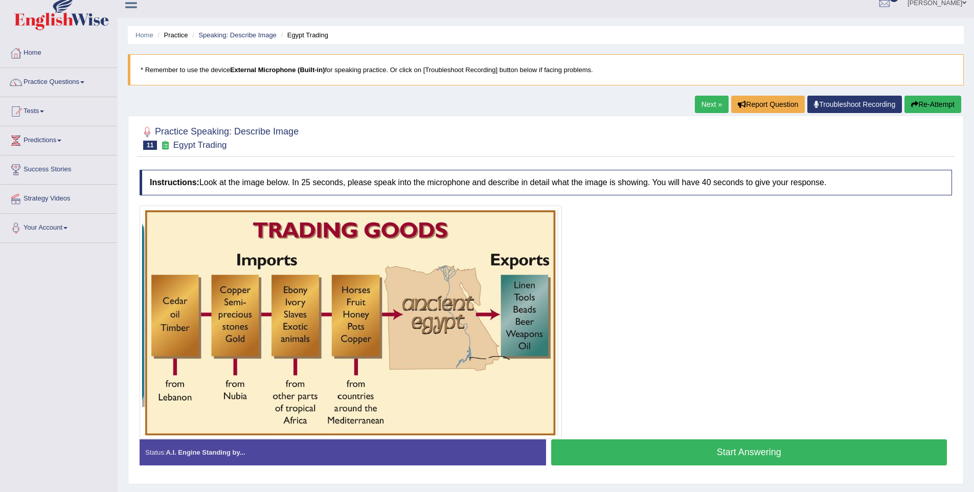
scroll to position [14, 0]
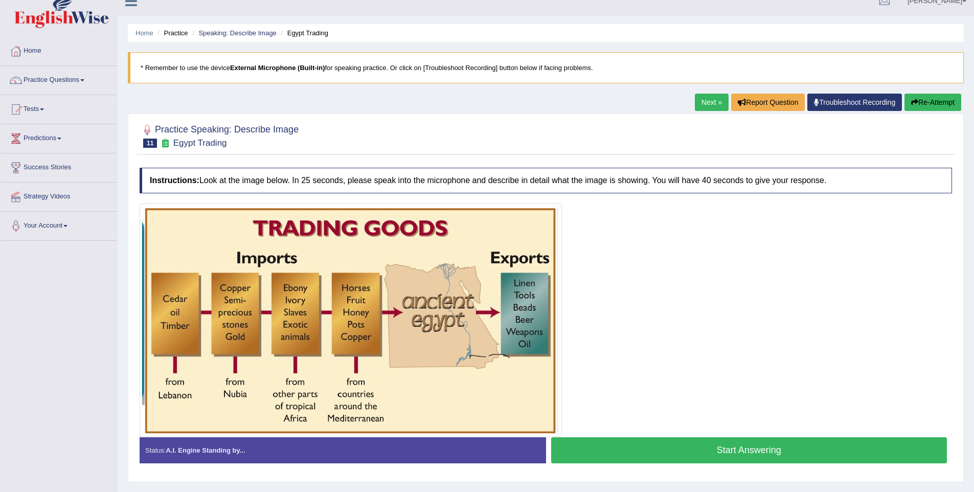
click at [769, 450] on button "Start Answering" at bounding box center [749, 450] width 396 height 26
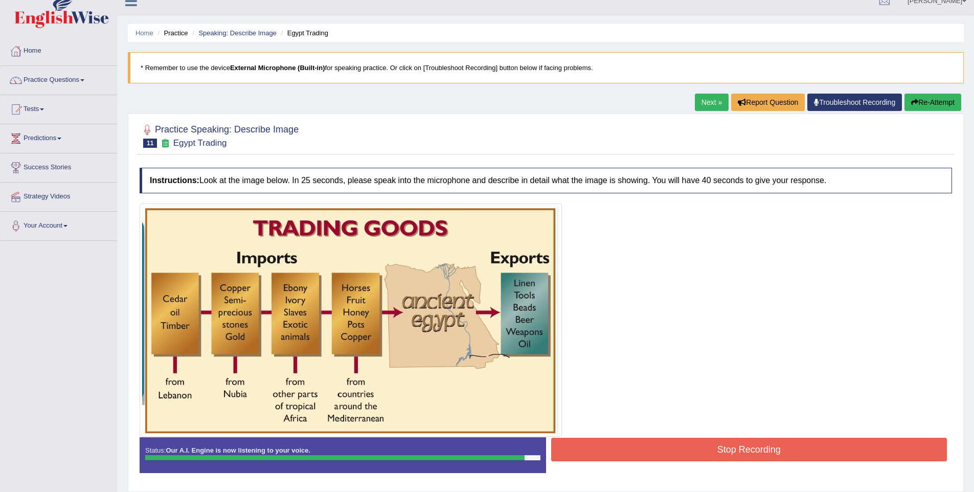
click at [779, 448] on button "Stop Recording" at bounding box center [749, 450] width 396 height 24
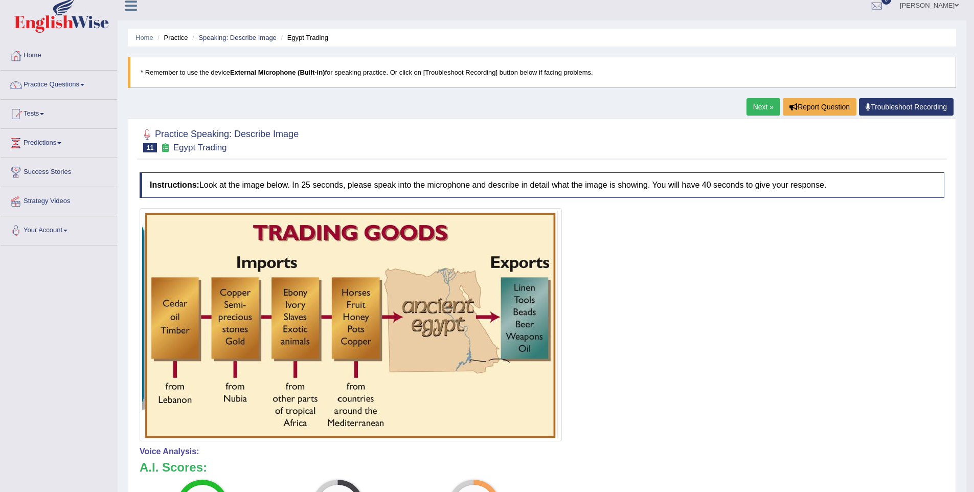
scroll to position [0, 0]
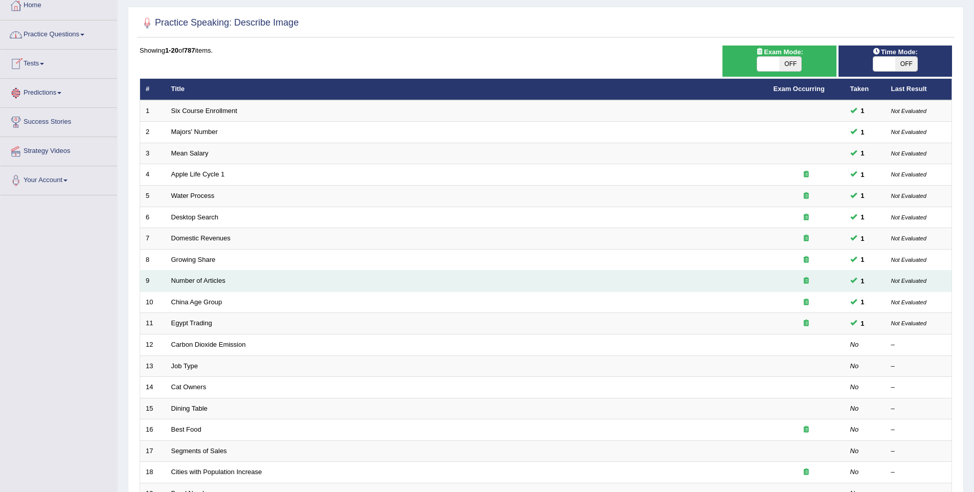
scroll to position [65, 0]
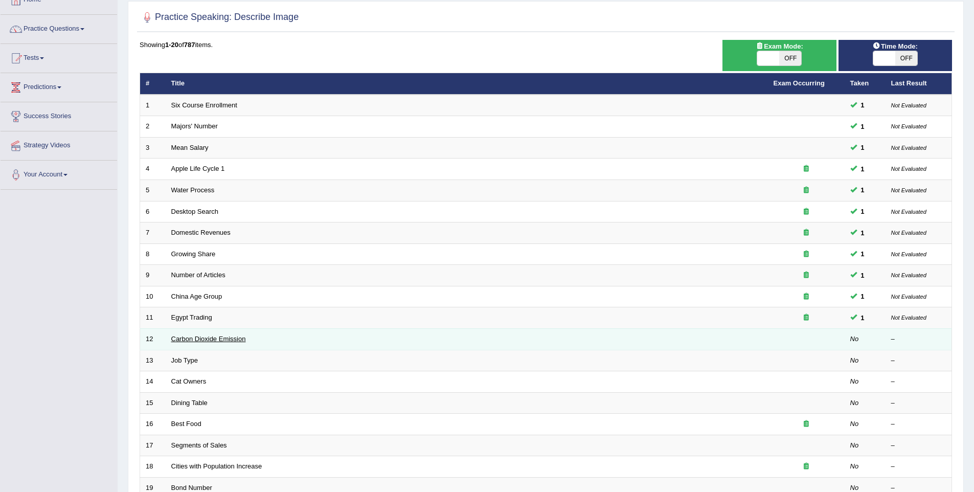
click at [207, 339] on link "Carbon Dioxide Emission" at bounding box center [208, 339] width 75 height 8
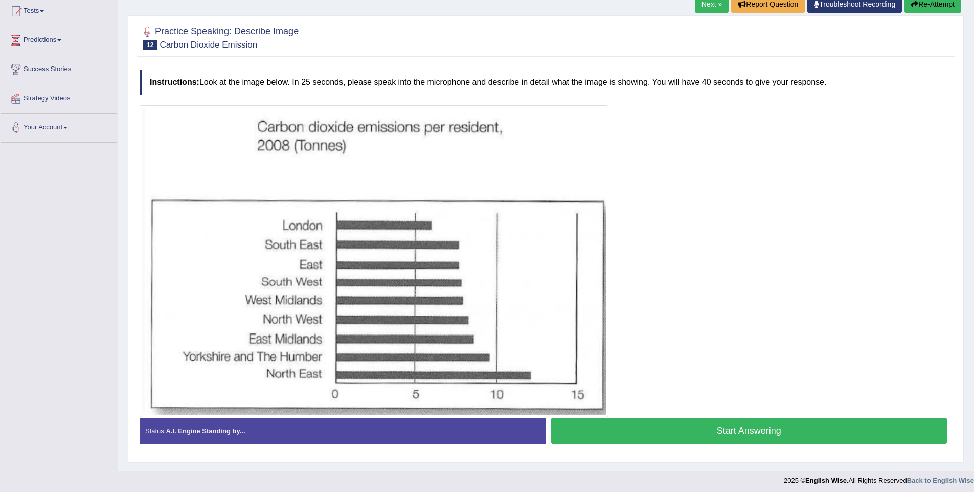
scroll to position [117, 0]
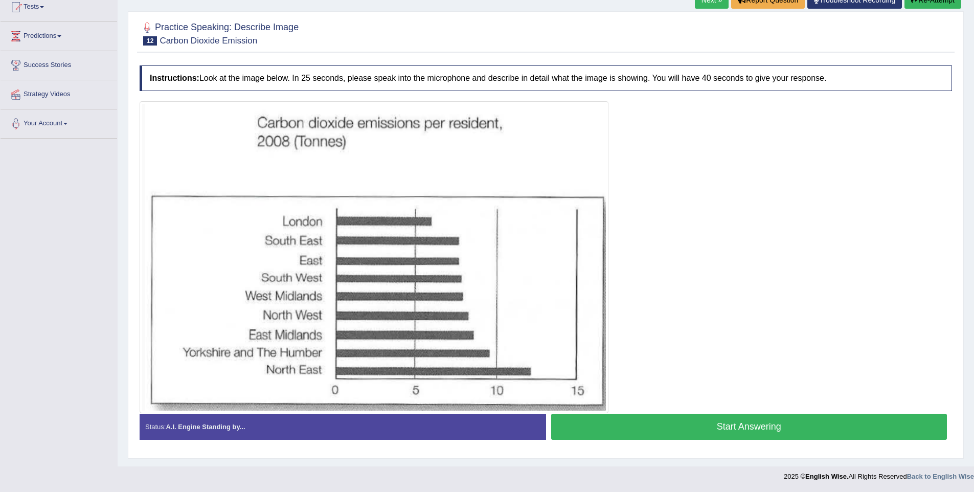
click at [673, 419] on button "Start Answering" at bounding box center [749, 426] width 396 height 26
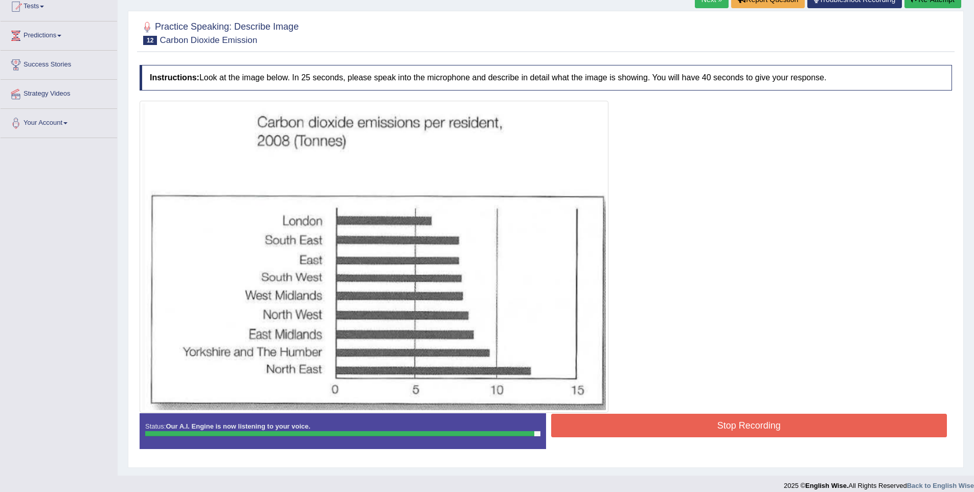
click at [771, 414] on button "Stop Recording" at bounding box center [749, 425] width 396 height 24
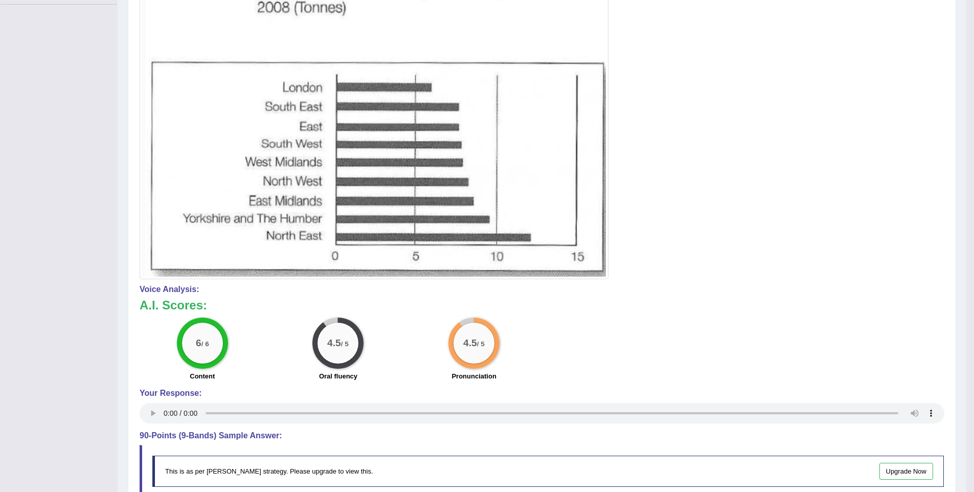
scroll to position [0, 0]
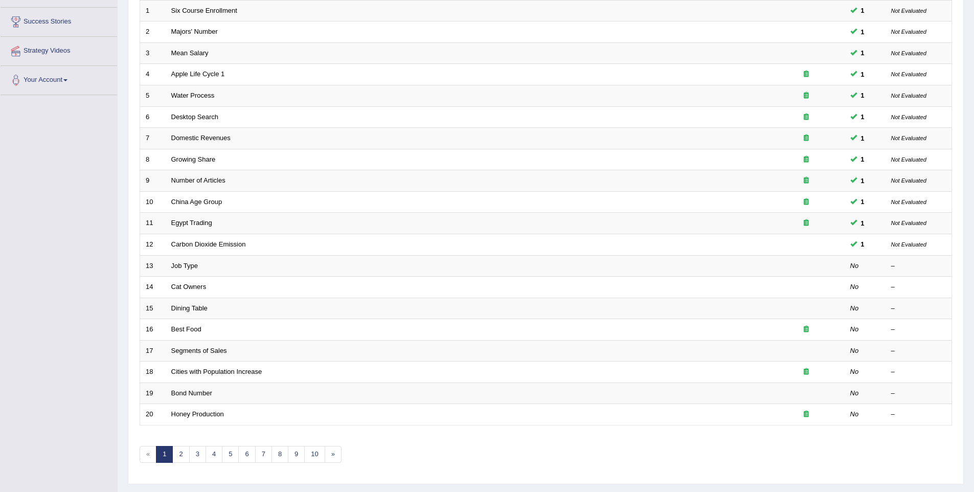
scroll to position [165, 0]
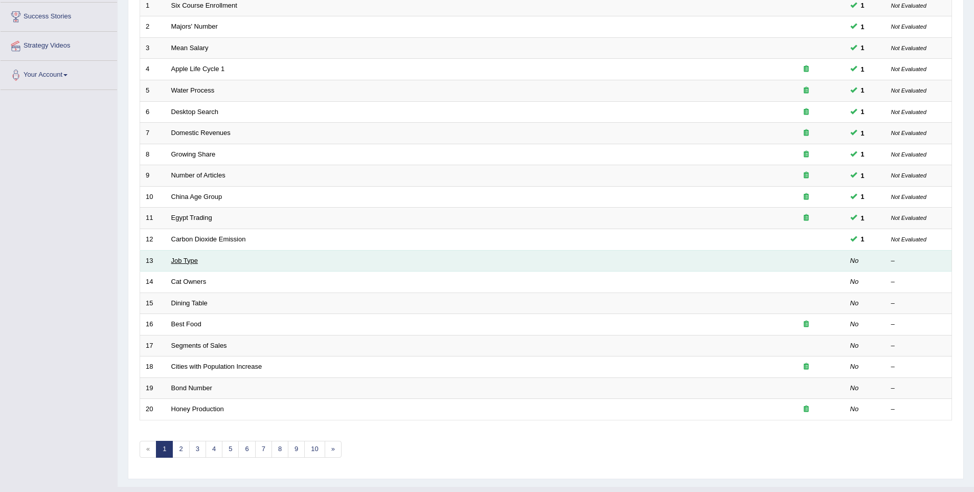
click at [175, 258] on link "Job Type" at bounding box center [184, 261] width 27 height 8
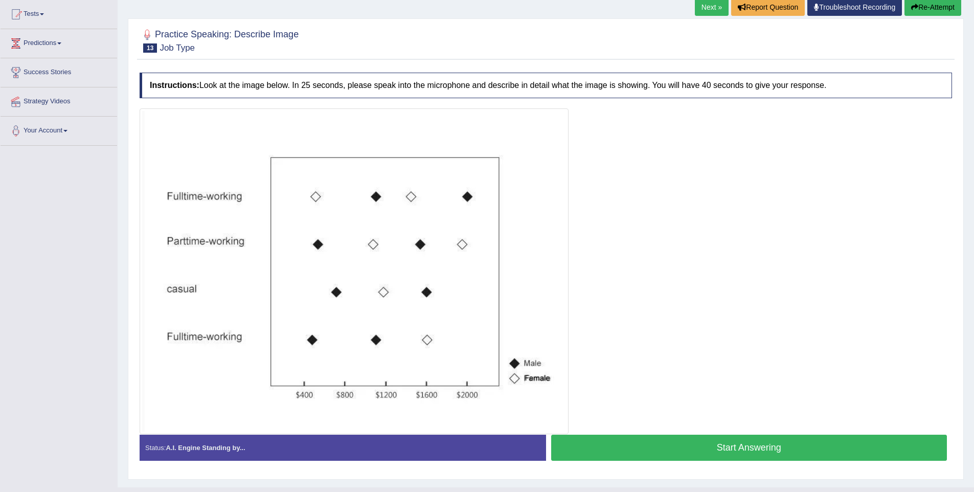
scroll to position [111, 0]
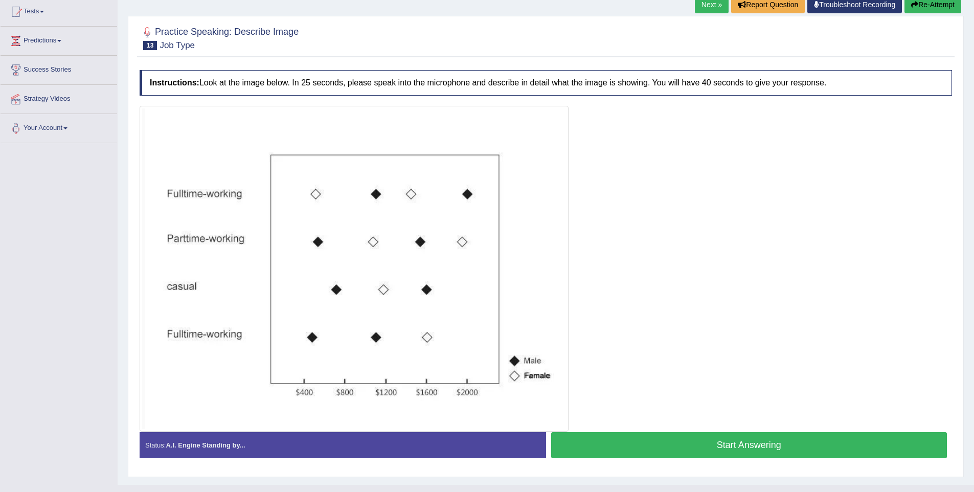
click at [698, 449] on button "Start Answering" at bounding box center [749, 445] width 396 height 26
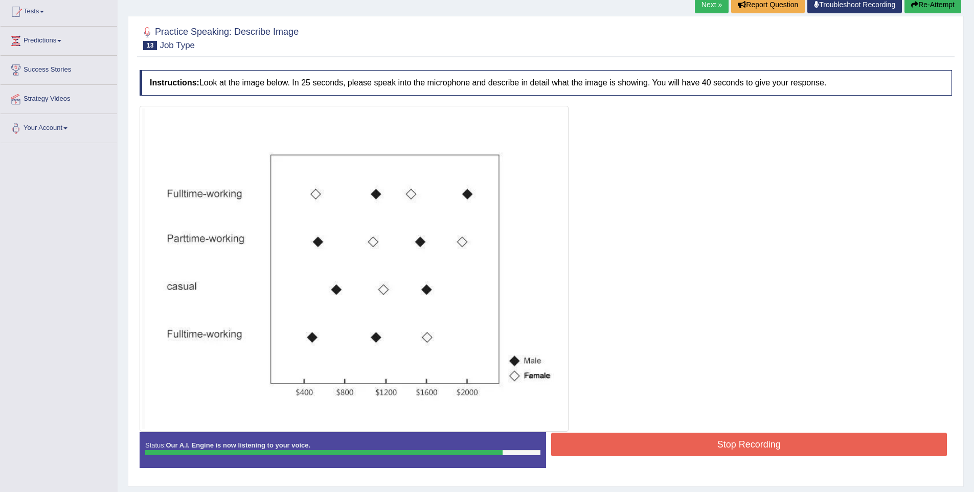
click at [729, 452] on button "Stop Recording" at bounding box center [749, 444] width 396 height 24
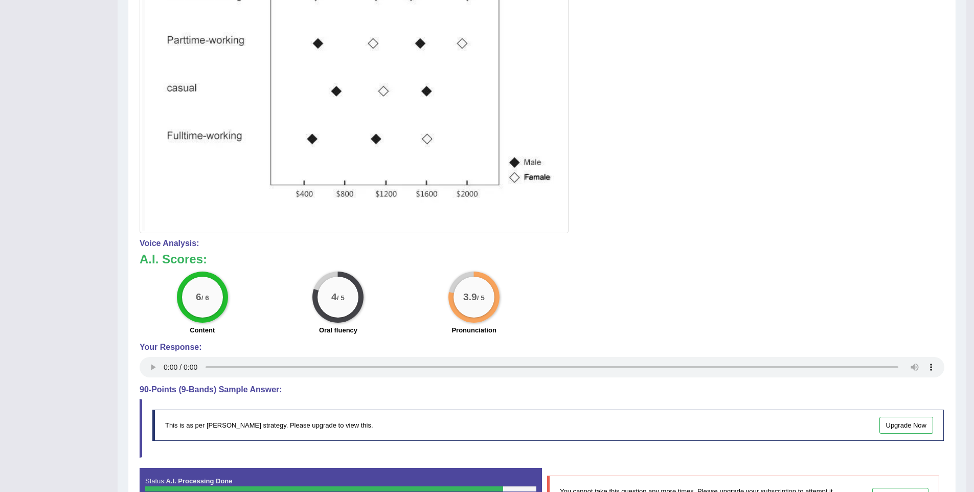
scroll to position [349, 0]
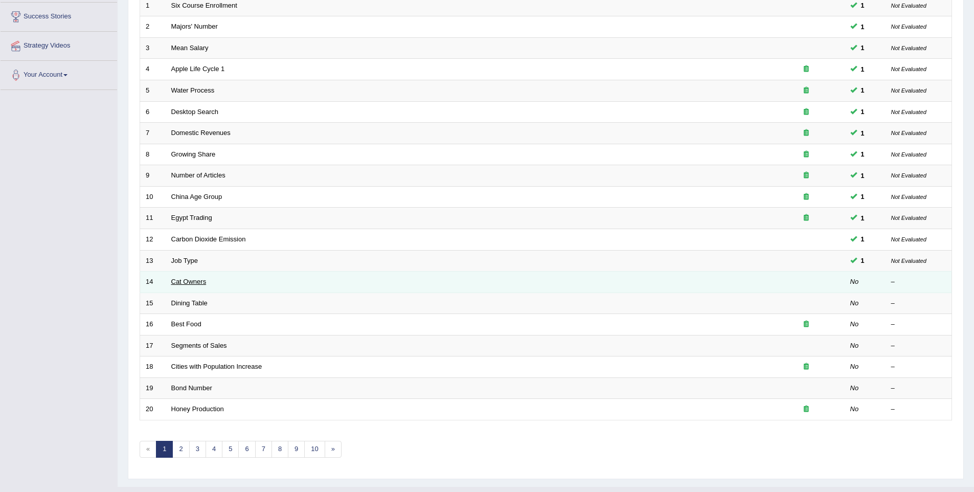
click at [193, 284] on link "Cat Owners" at bounding box center [188, 282] width 35 height 8
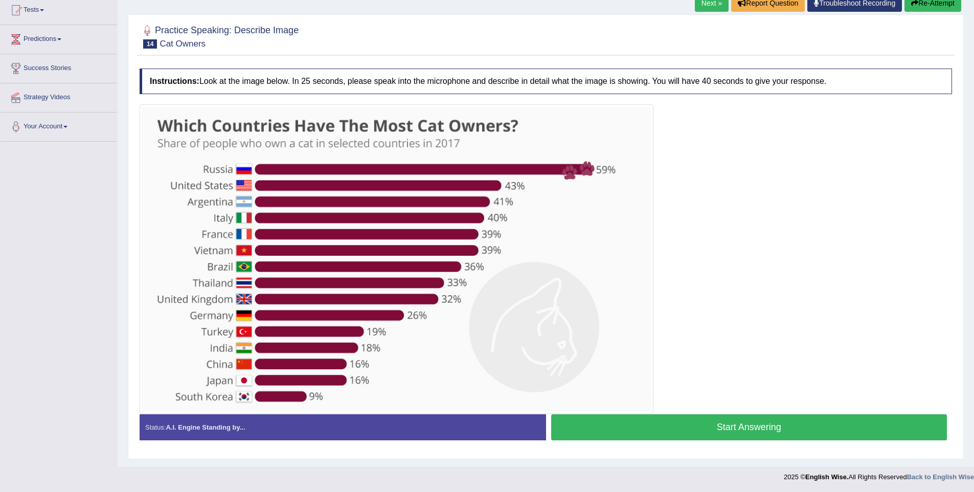
scroll to position [114, 0]
click at [714, 418] on button "Start Answering" at bounding box center [749, 426] width 396 height 26
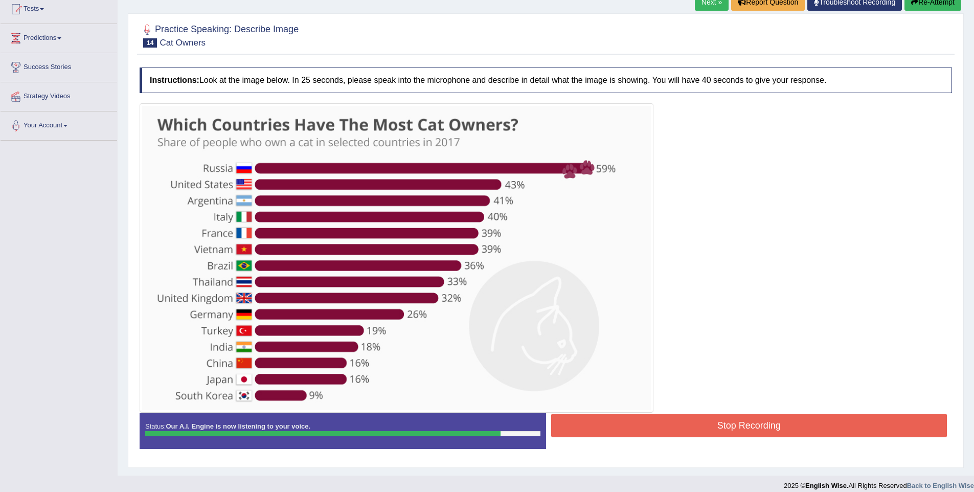
click at [797, 435] on button "Stop Recording" at bounding box center [749, 425] width 396 height 24
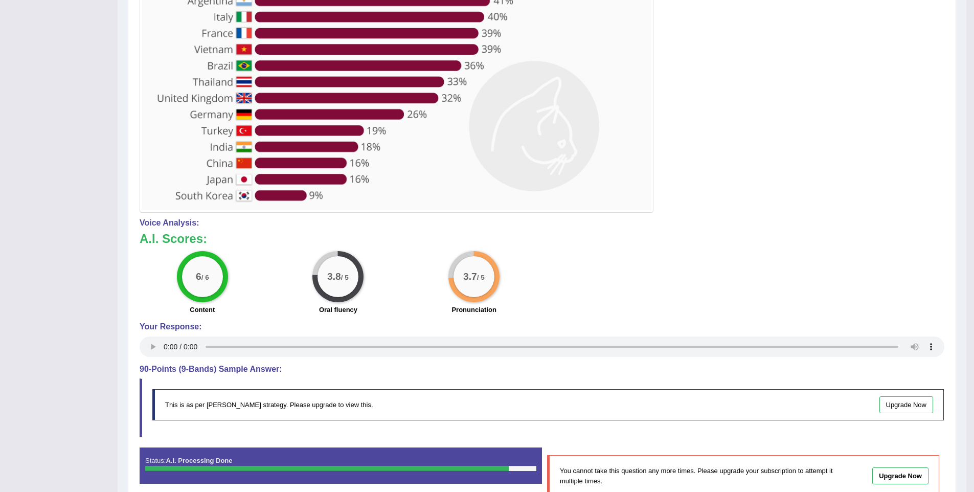
scroll to position [317, 0]
